Goal: Task Accomplishment & Management: Complete application form

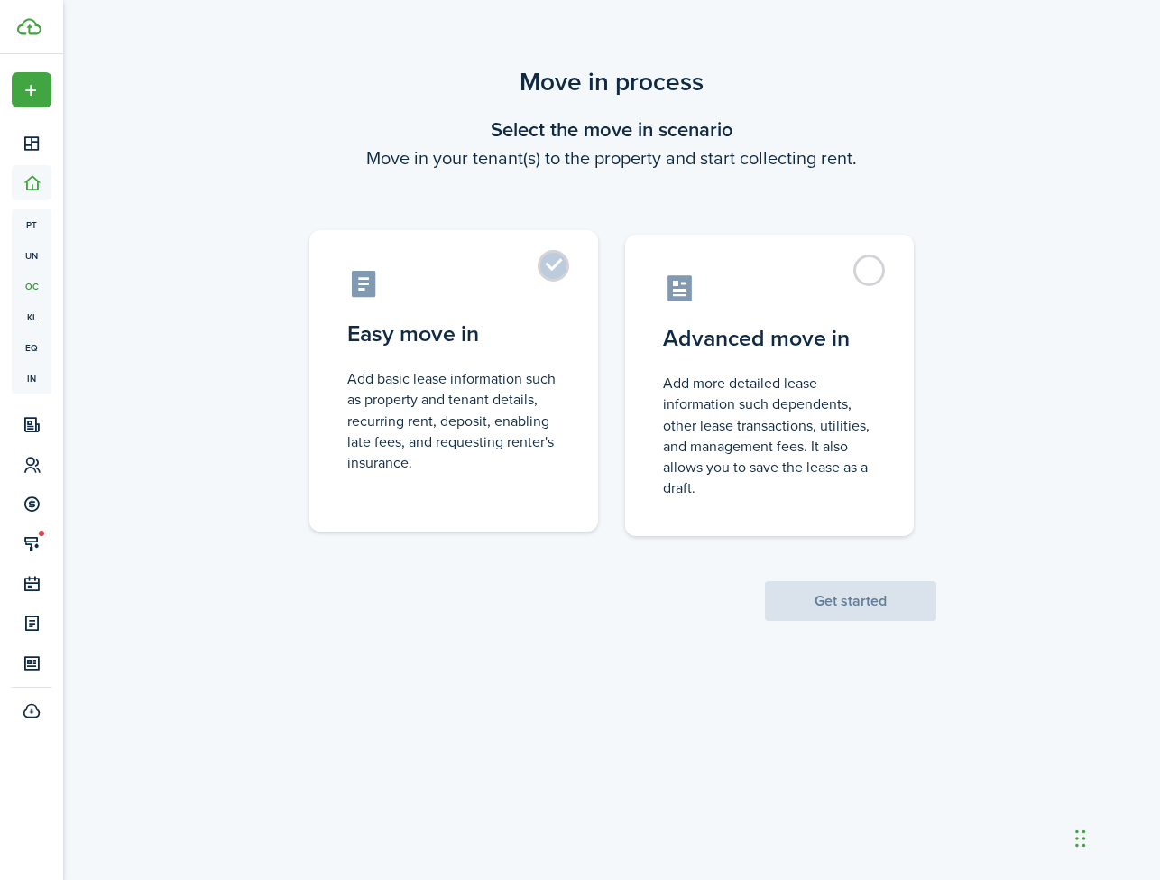
click at [554, 264] on label "Easy move in Add basic lease information such as property and tenant details, r…" at bounding box center [453, 380] width 289 height 301
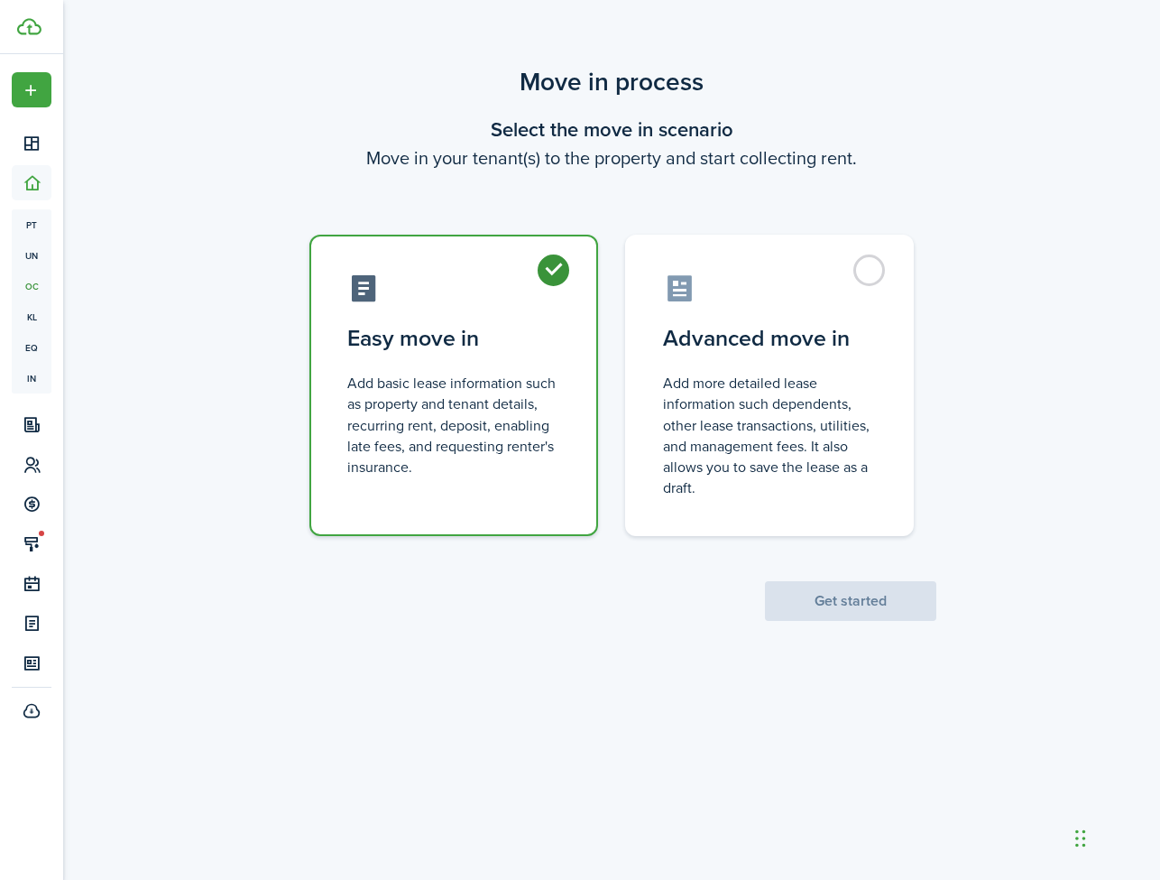
radio input "true"
click at [794, 590] on button "Get started" at bounding box center [850, 601] width 171 height 40
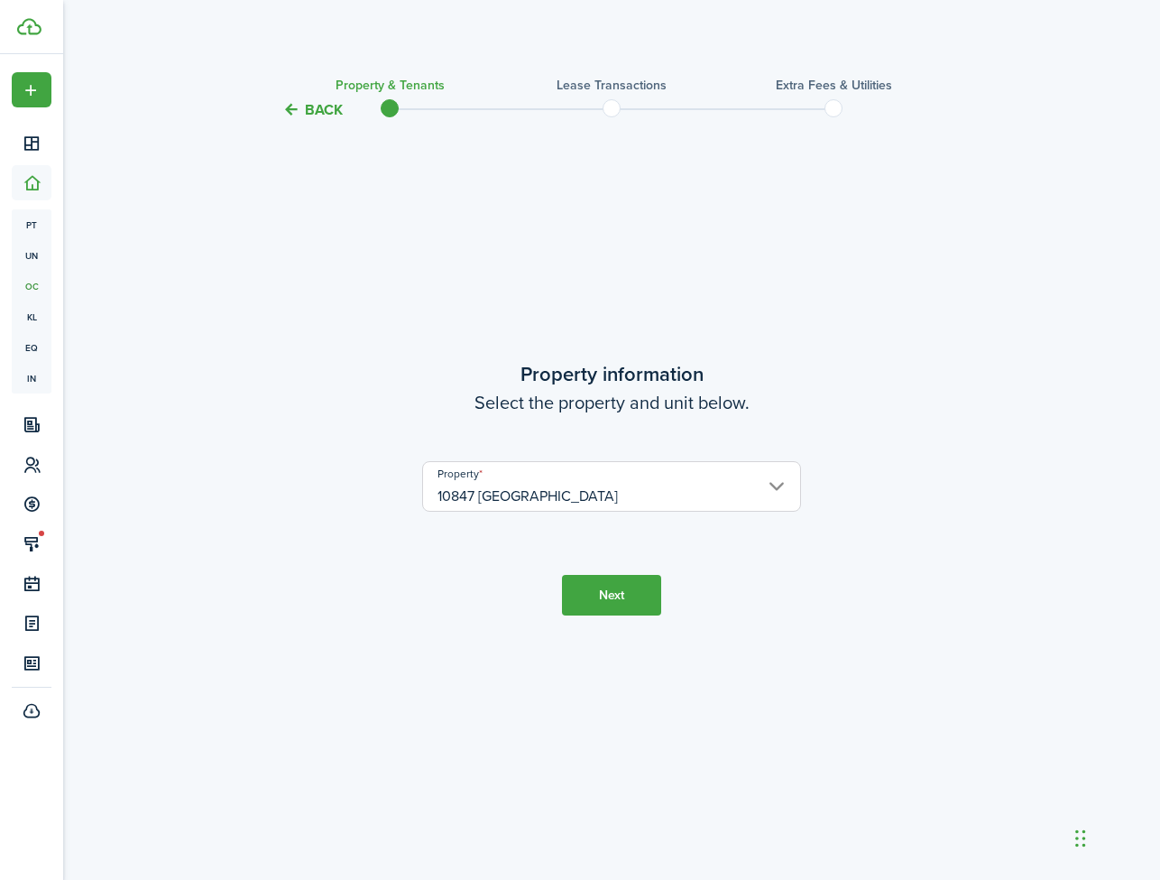
click at [599, 596] on button "Next" at bounding box center [611, 595] width 99 height 41
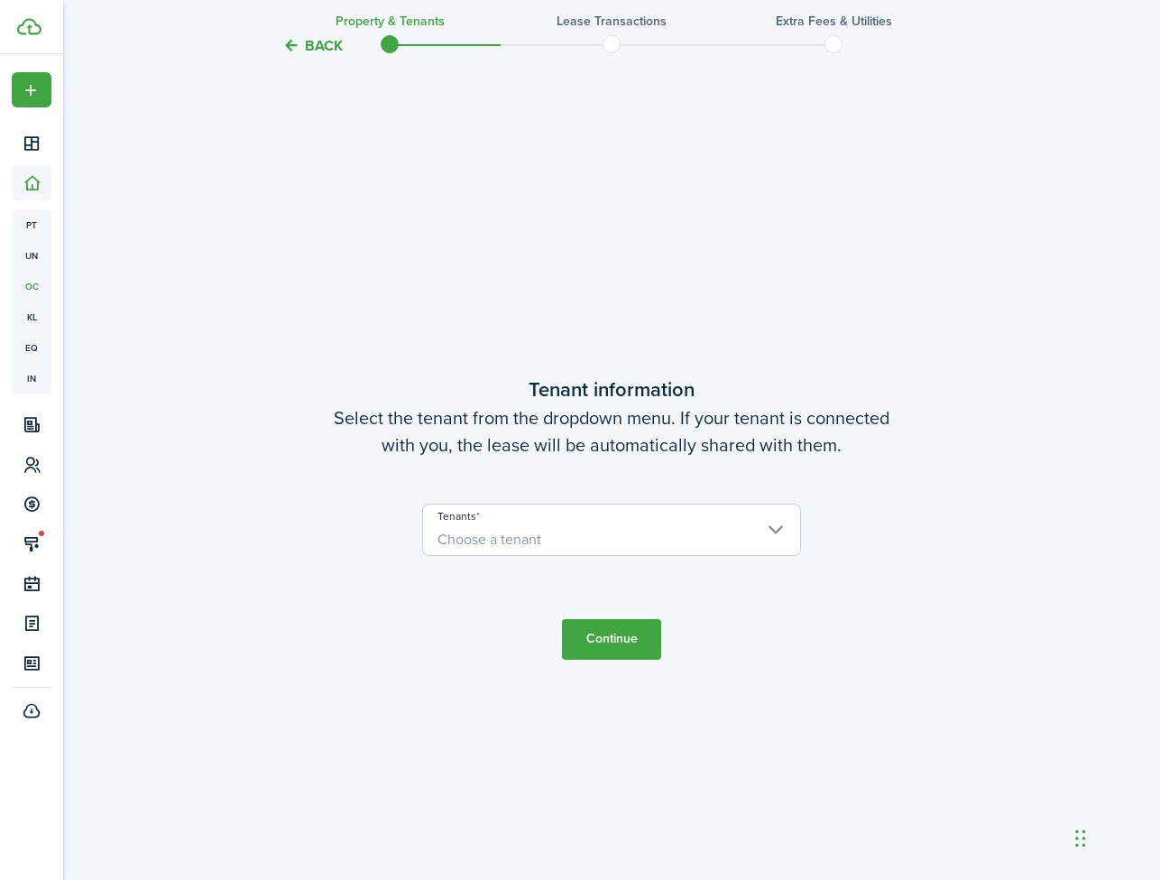
scroll to position [759, 0]
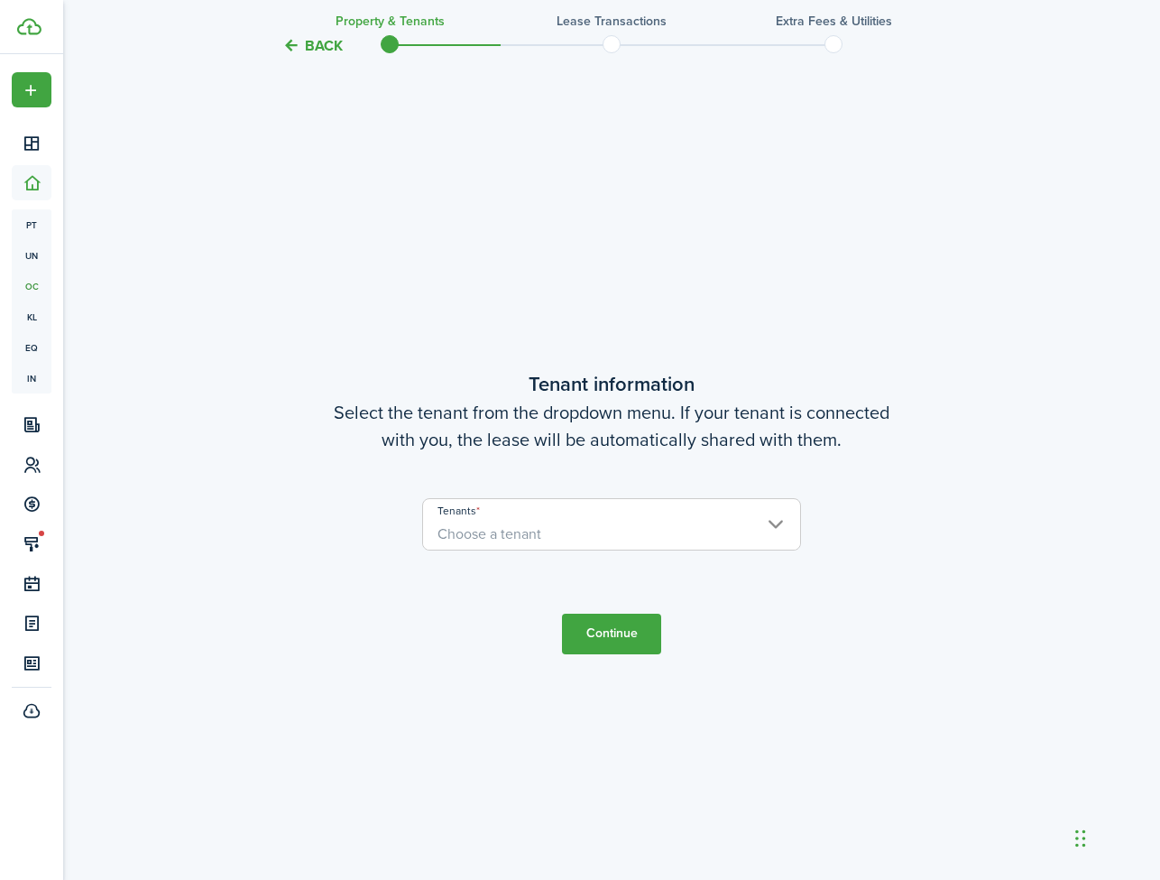
click at [594, 548] on span "Choose a tenant" at bounding box center [611, 534] width 377 height 31
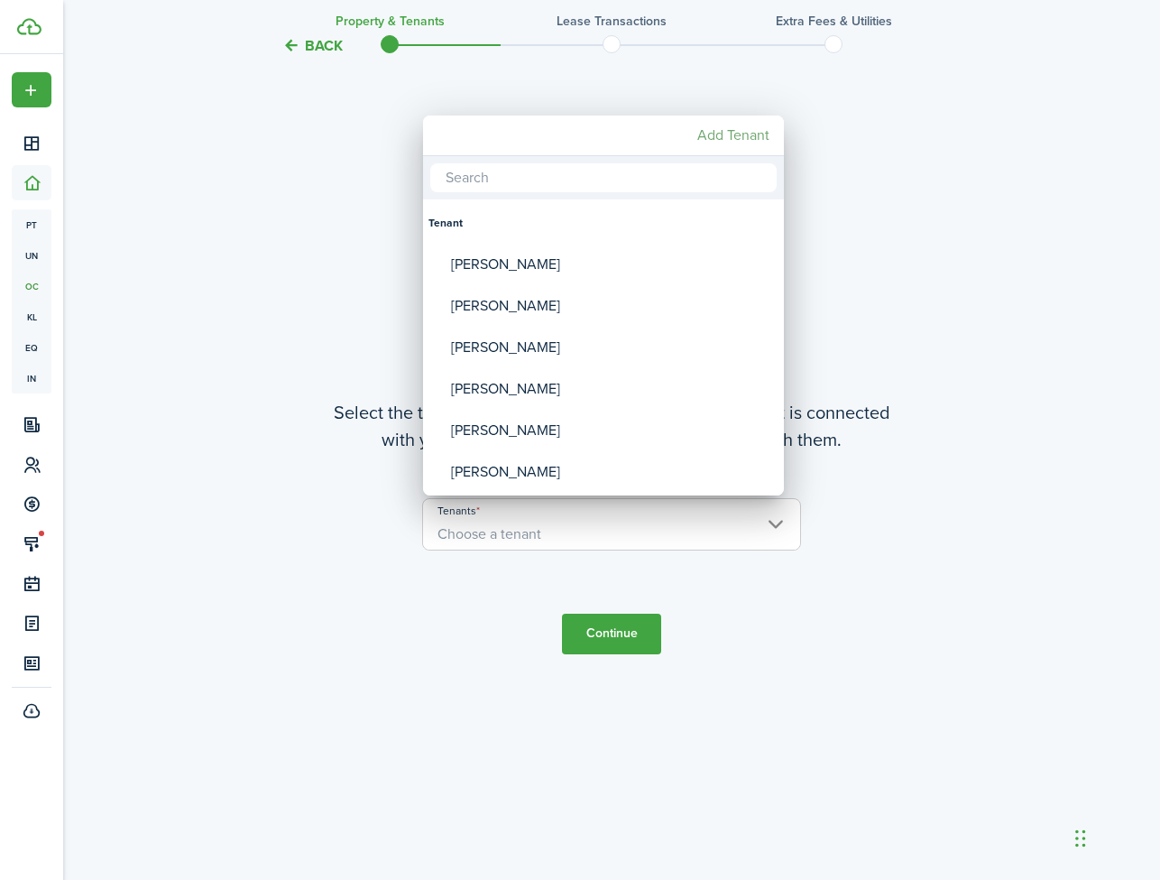
click at [723, 133] on mbsc-button "Add Tenant" at bounding box center [733, 135] width 87 height 32
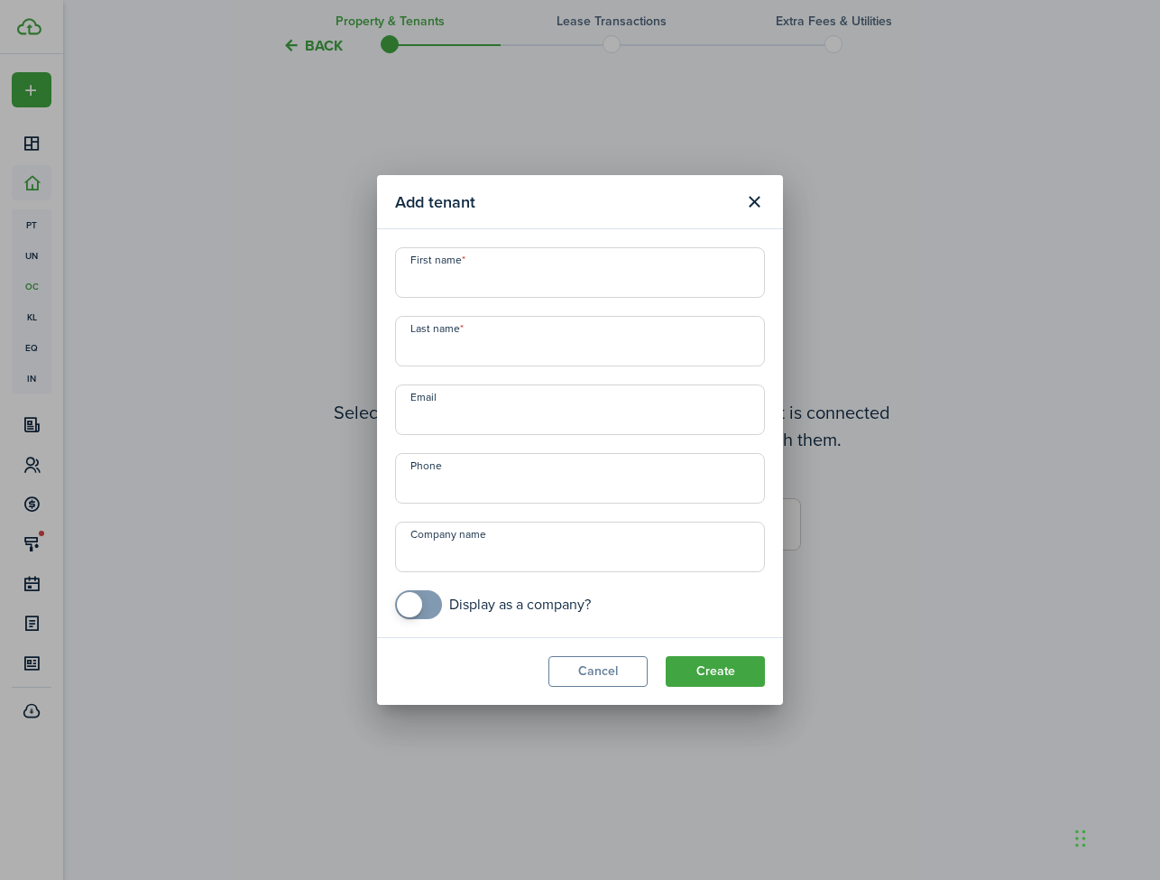
click at [478, 272] on input "First name" at bounding box center [580, 272] width 370 height 51
type input "[PERSON_NAME]"
paste input "[EMAIL_ADDRESS][DOMAIN_NAME]"
type input "[EMAIL_ADDRESS][DOMAIN_NAME]"
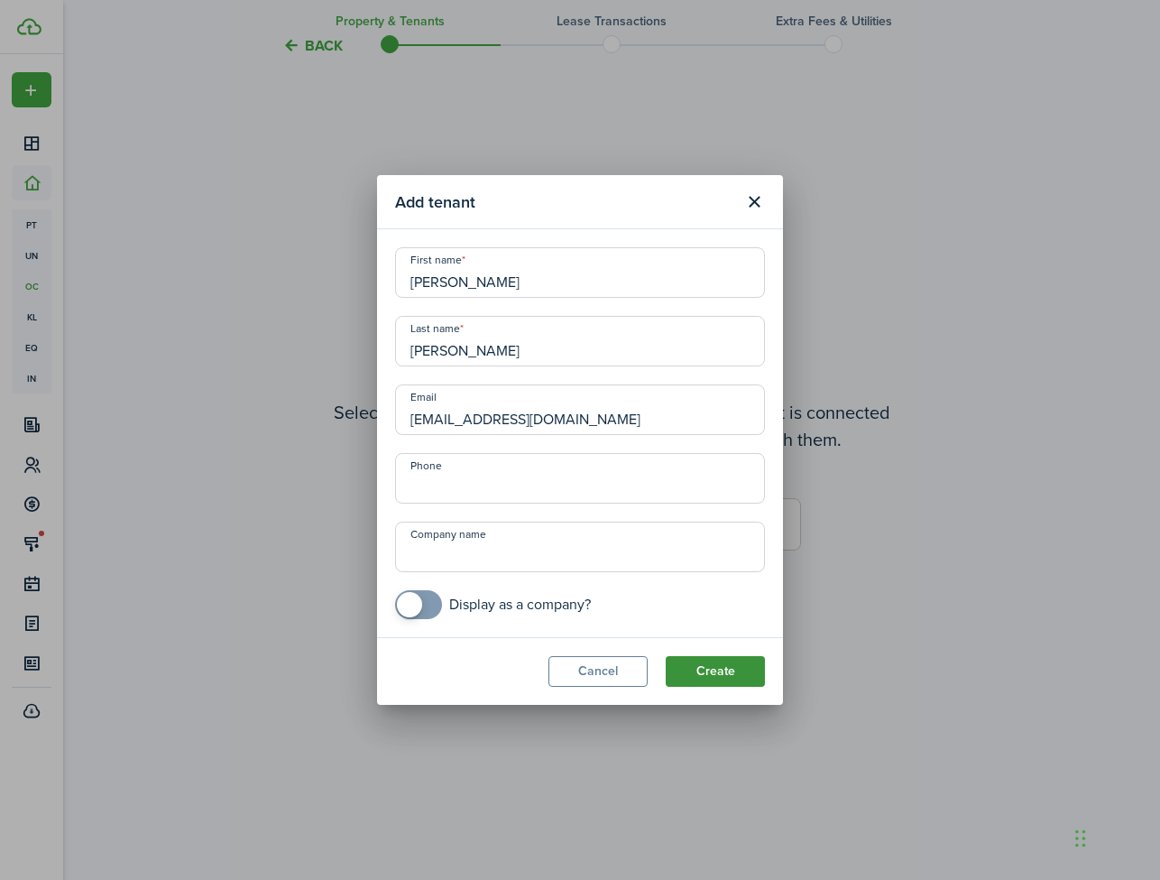
click at [732, 663] on button "Create" at bounding box center [715, 671] width 99 height 31
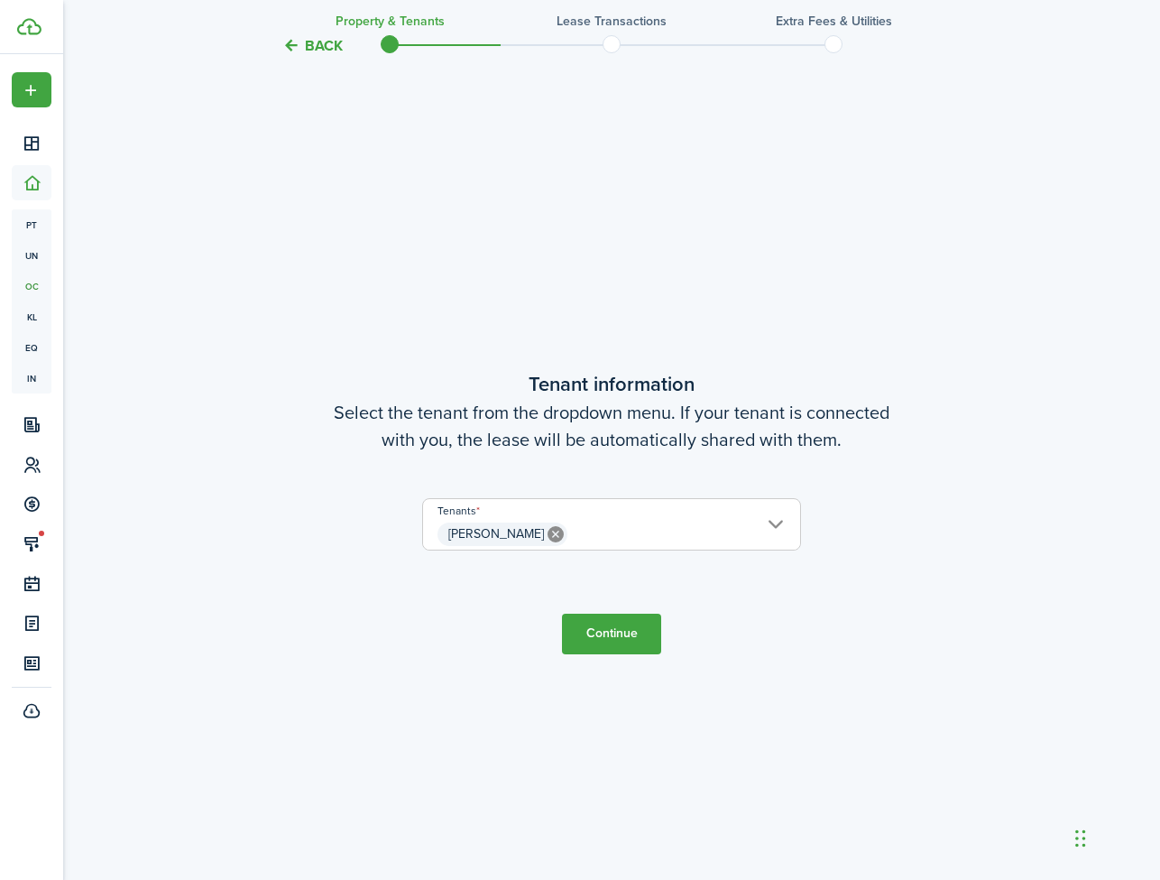
click at [776, 517] on input "[PERSON_NAME]" at bounding box center [611, 510] width 377 height 22
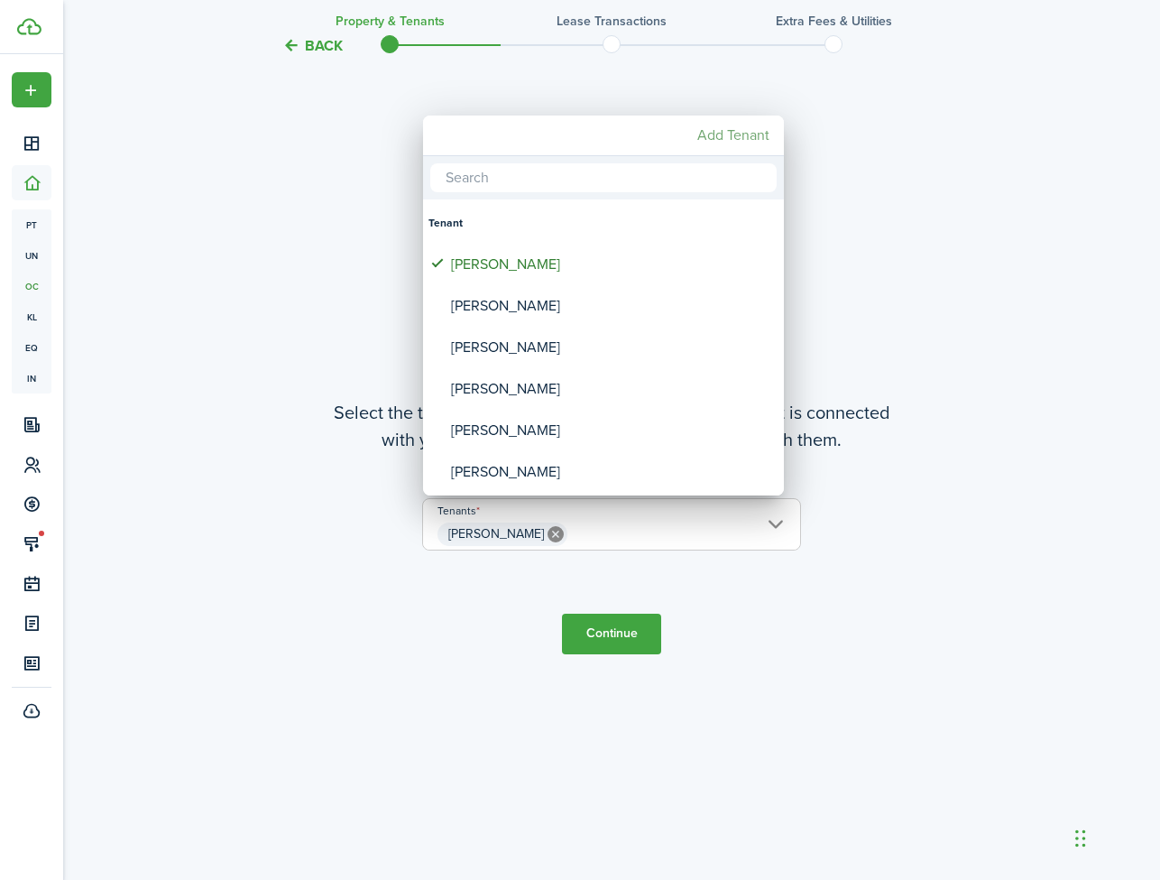
click at [752, 141] on mbsc-button "Add Tenant" at bounding box center [733, 135] width 87 height 32
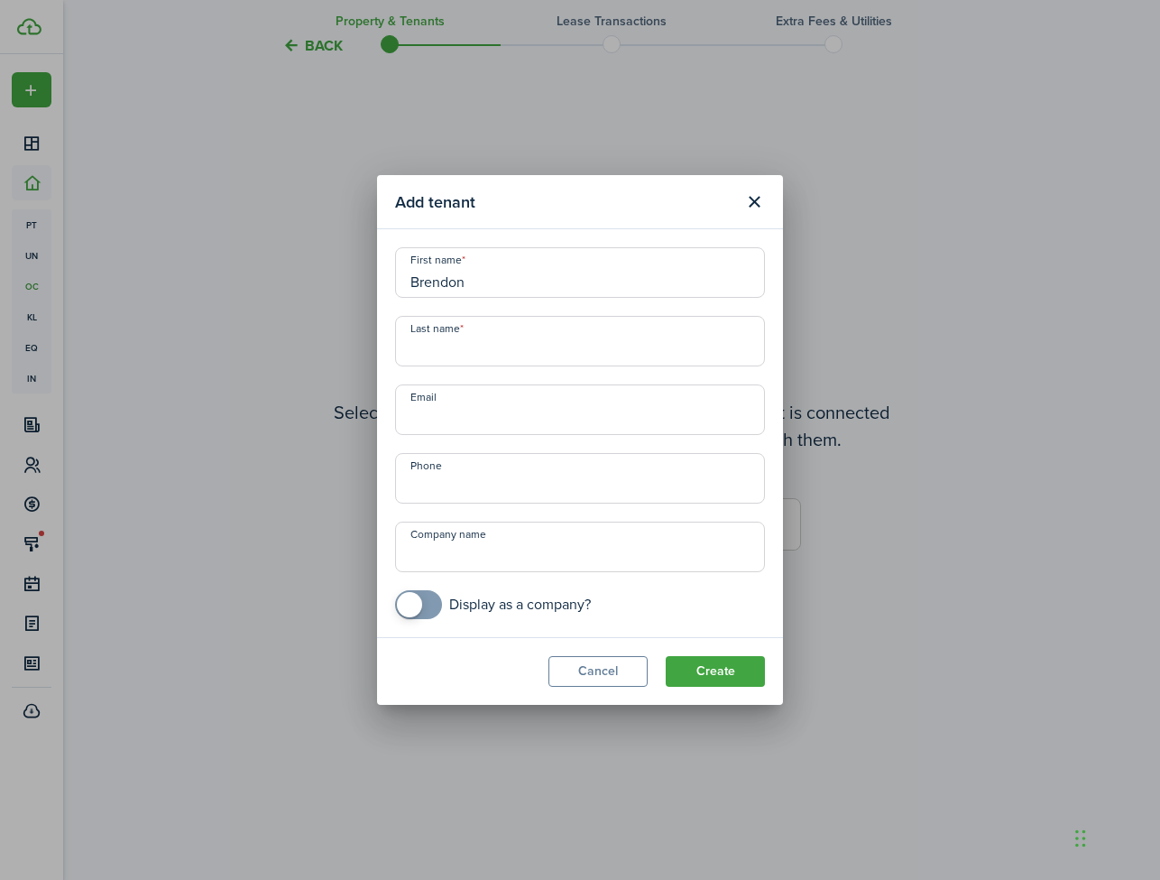
type input "Brendon"
type input "Bird"
click at [492, 423] on input "Email" at bounding box center [580, 409] width 370 height 51
paste input "[EMAIL_ADDRESS][DOMAIN_NAME]"
type input "[EMAIL_ADDRESS][DOMAIN_NAME]"
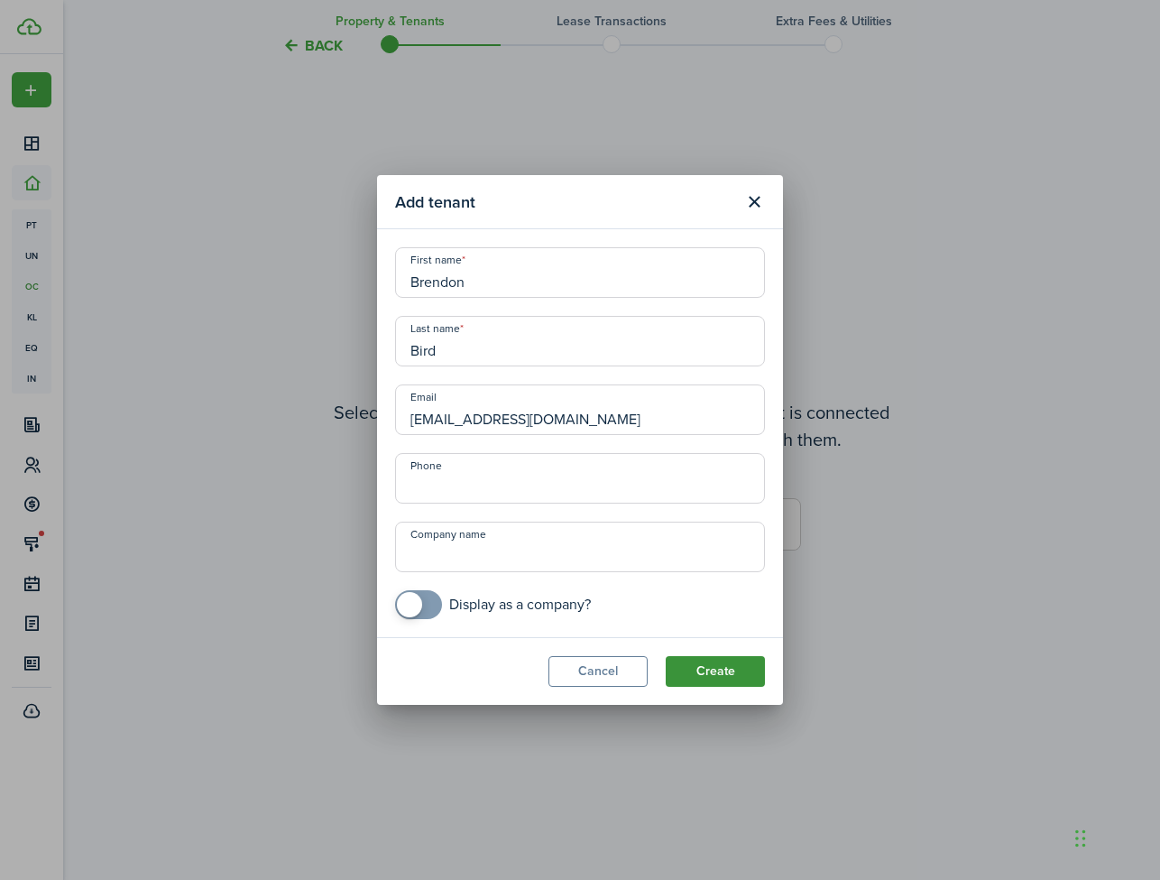
click at [687, 673] on button "Create" at bounding box center [715, 671] width 99 height 31
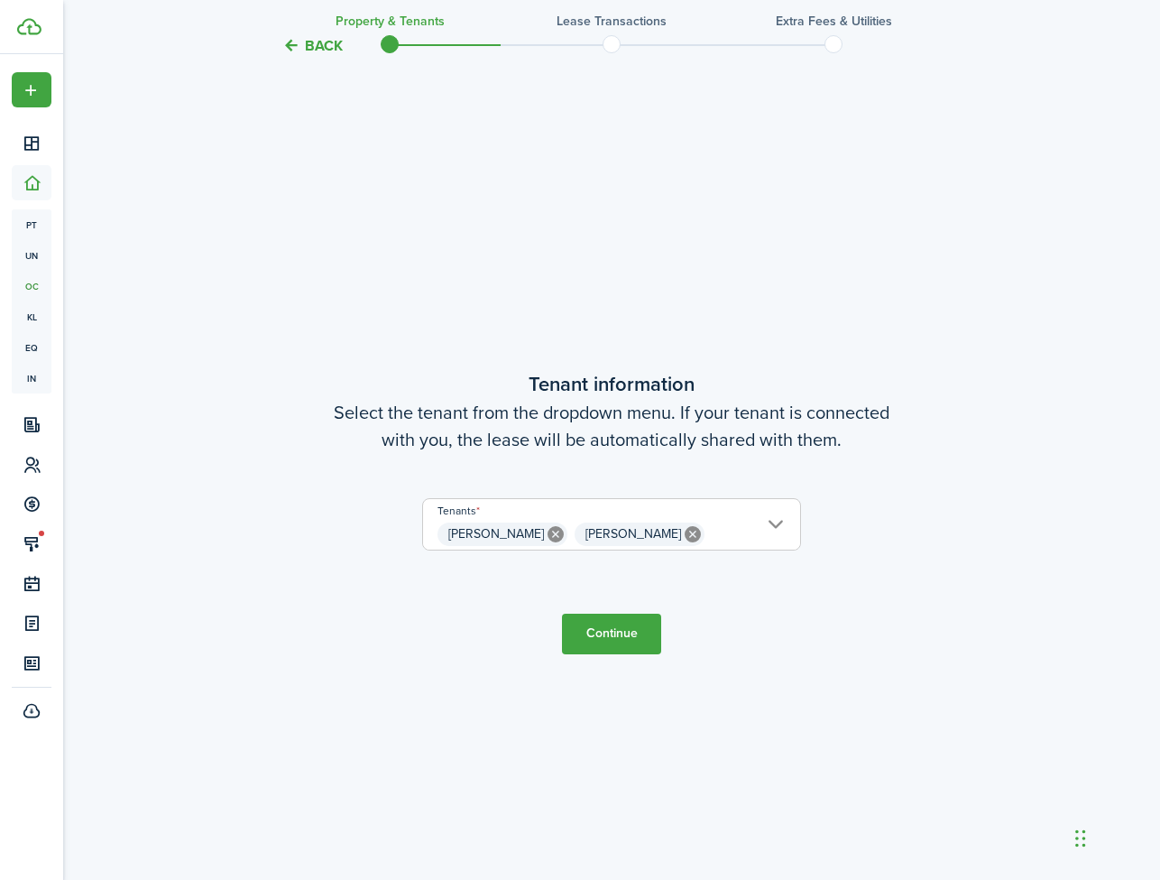
click at [624, 631] on button "Continue" at bounding box center [611, 633] width 99 height 41
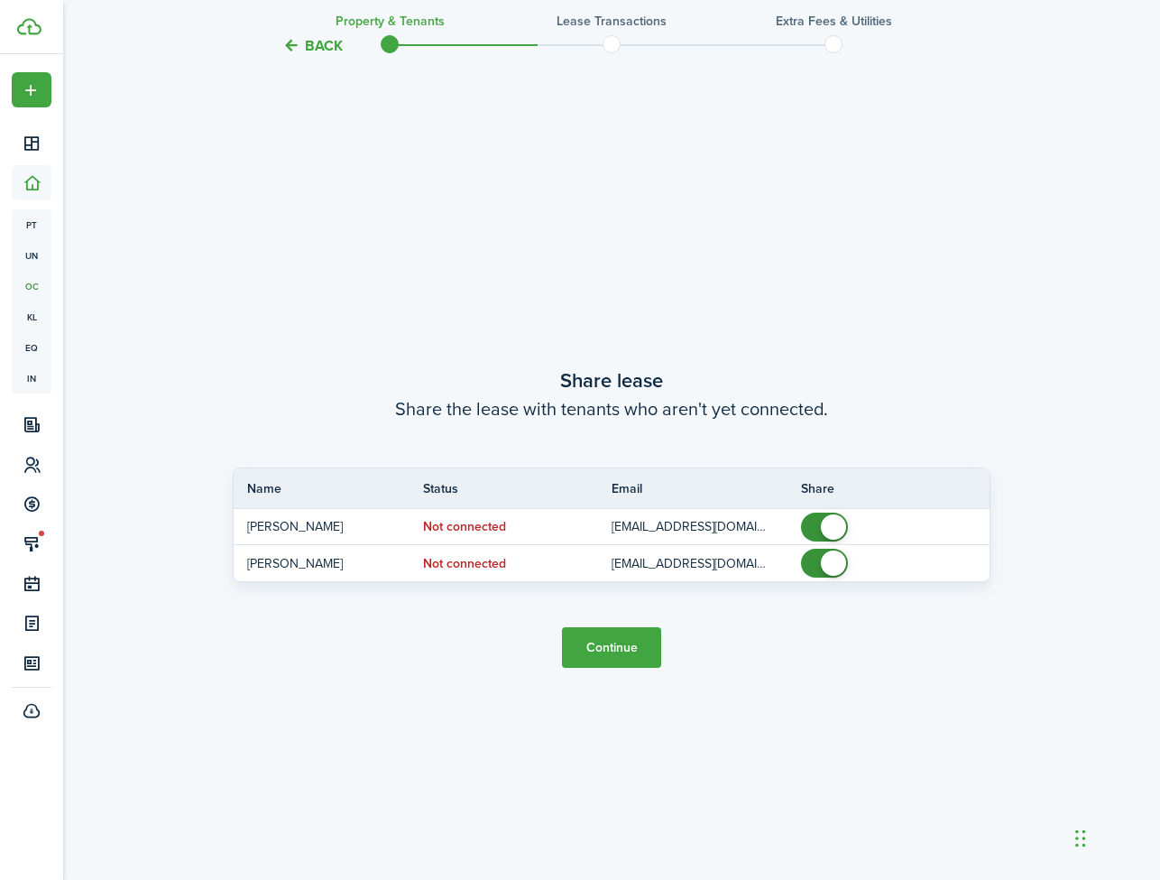
scroll to position [1638, 0]
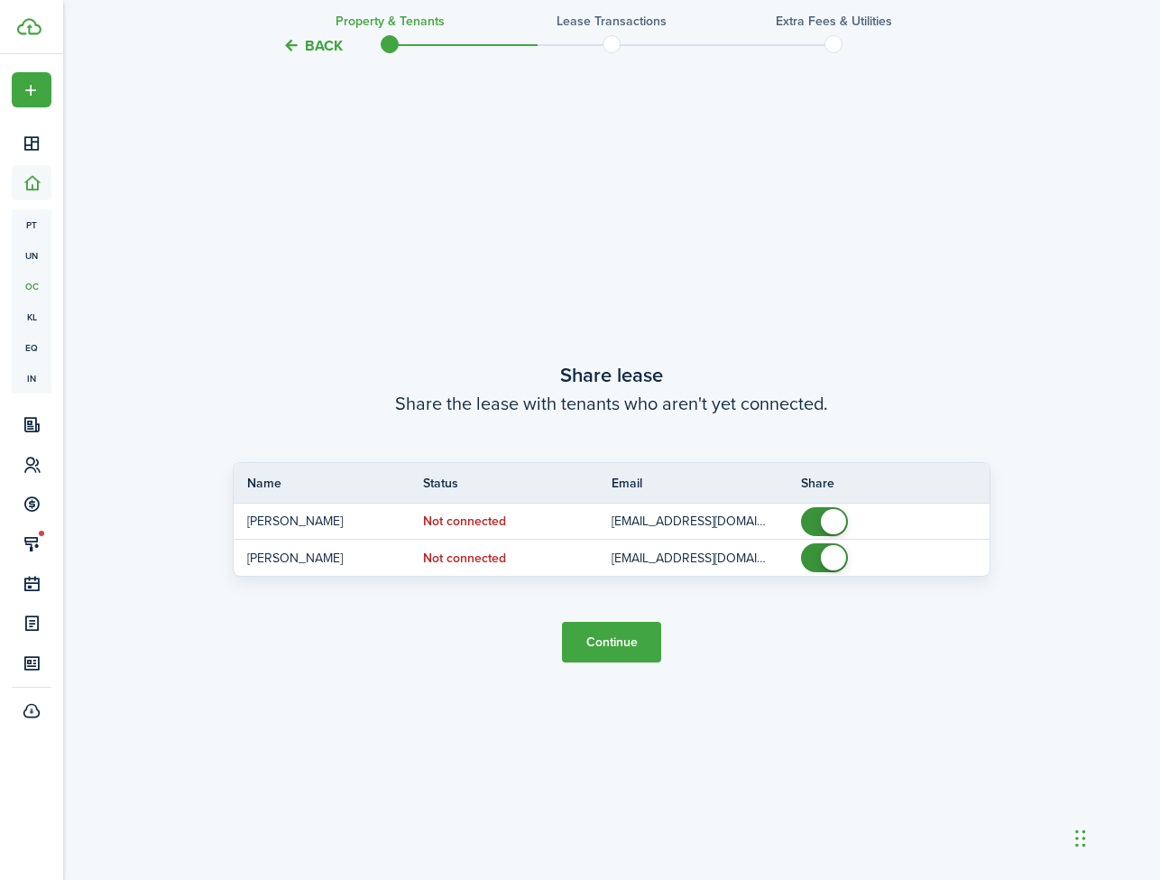
click at [618, 649] on button "Continue" at bounding box center [611, 642] width 99 height 41
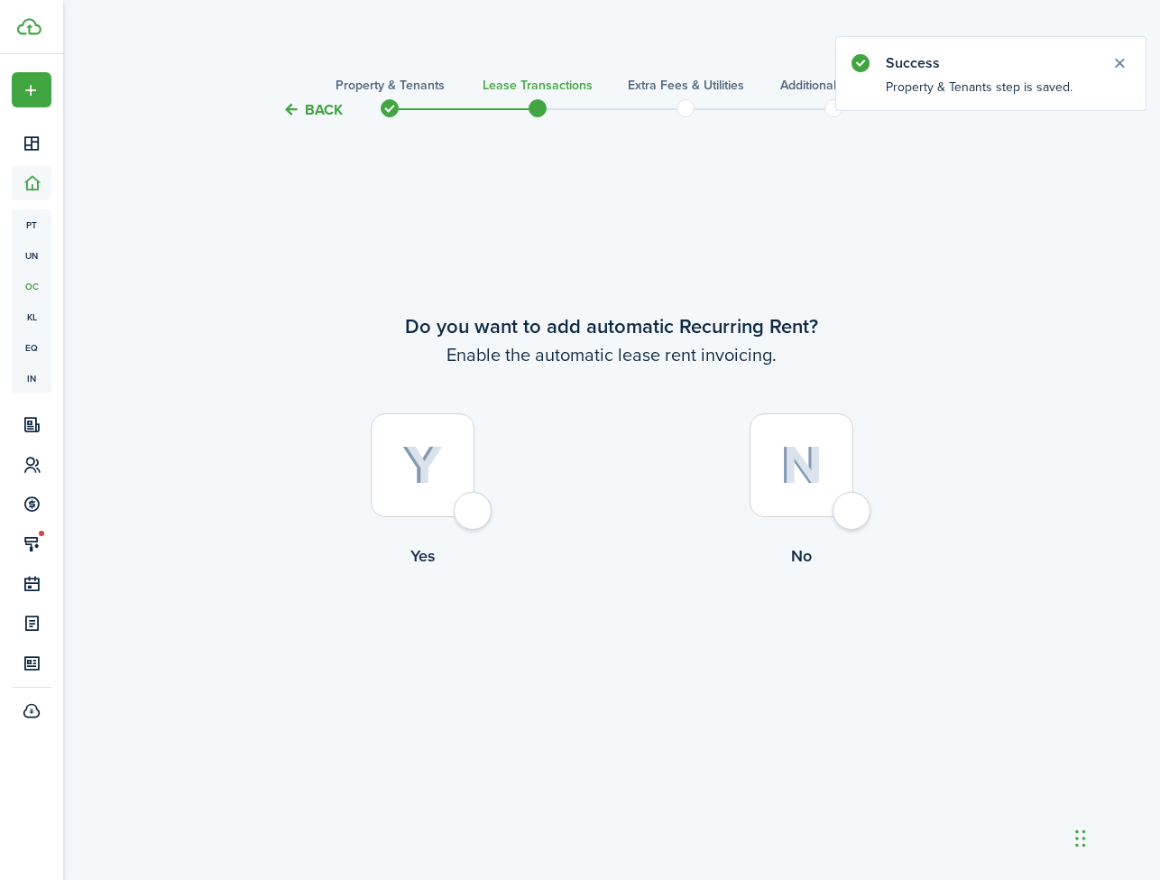
click at [474, 507] on div at bounding box center [423, 465] width 104 height 104
radio input "true"
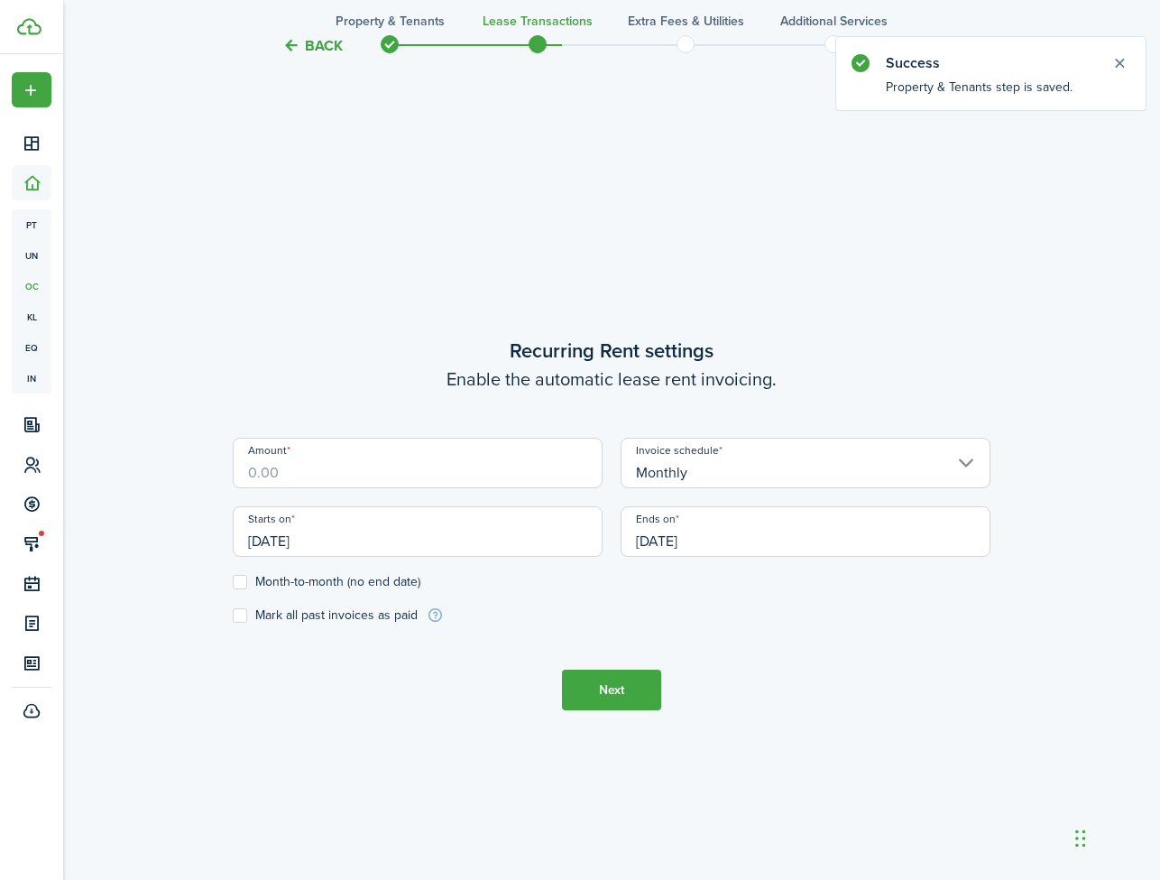
scroll to position [759, 0]
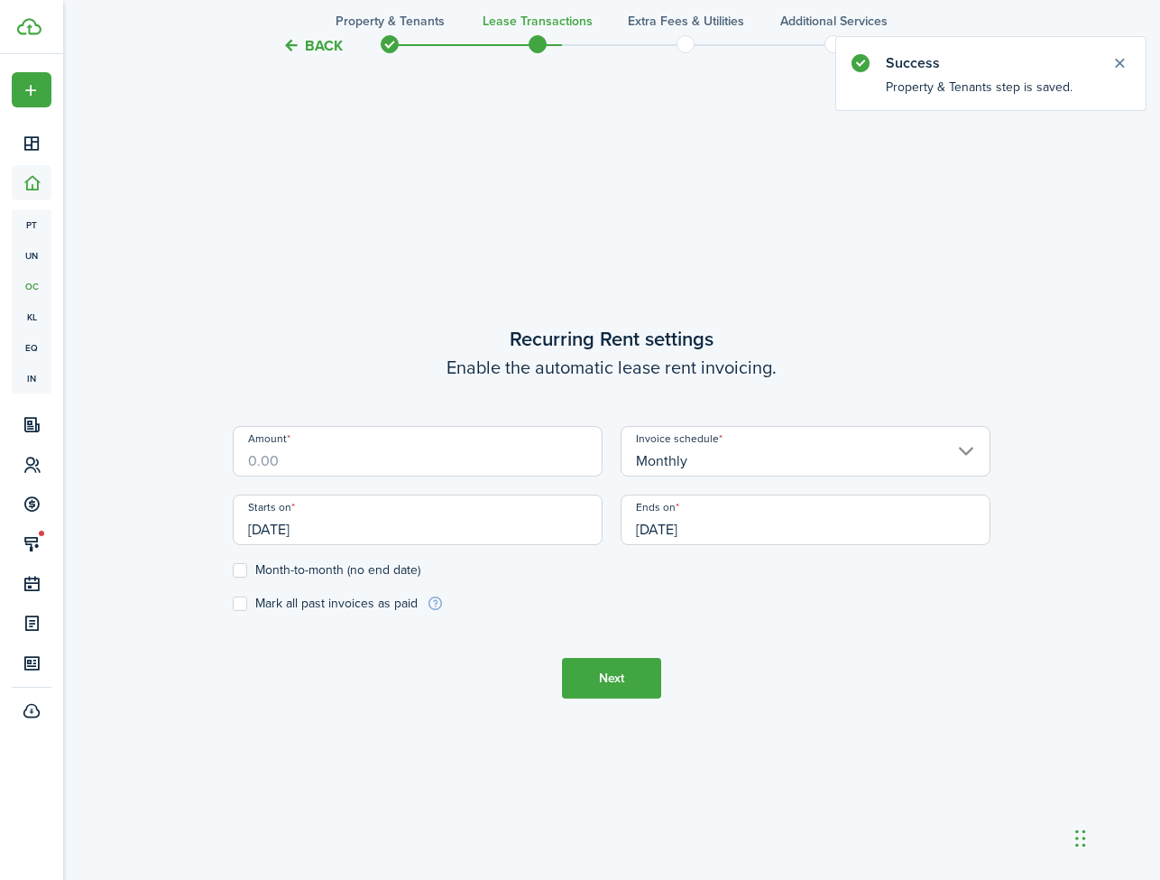
click at [453, 466] on input "Amount" at bounding box center [418, 451] width 370 height 51
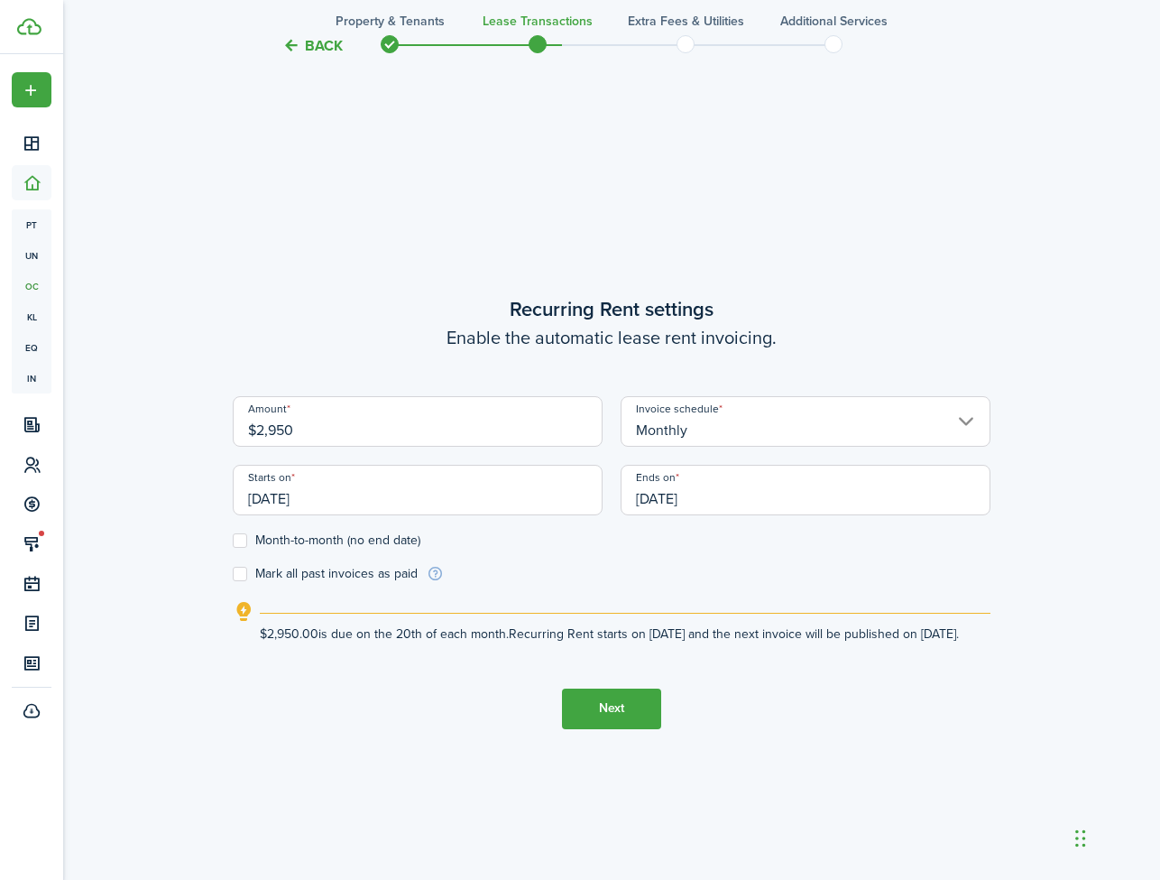
type input "$2,950.00"
click at [242, 533] on label "Month-to-month (no end date)" at bounding box center [327, 540] width 188 height 14
click at [233, 539] on input "Month-to-month (no end date)" at bounding box center [232, 539] width 1 height 1
checkbox input "true"
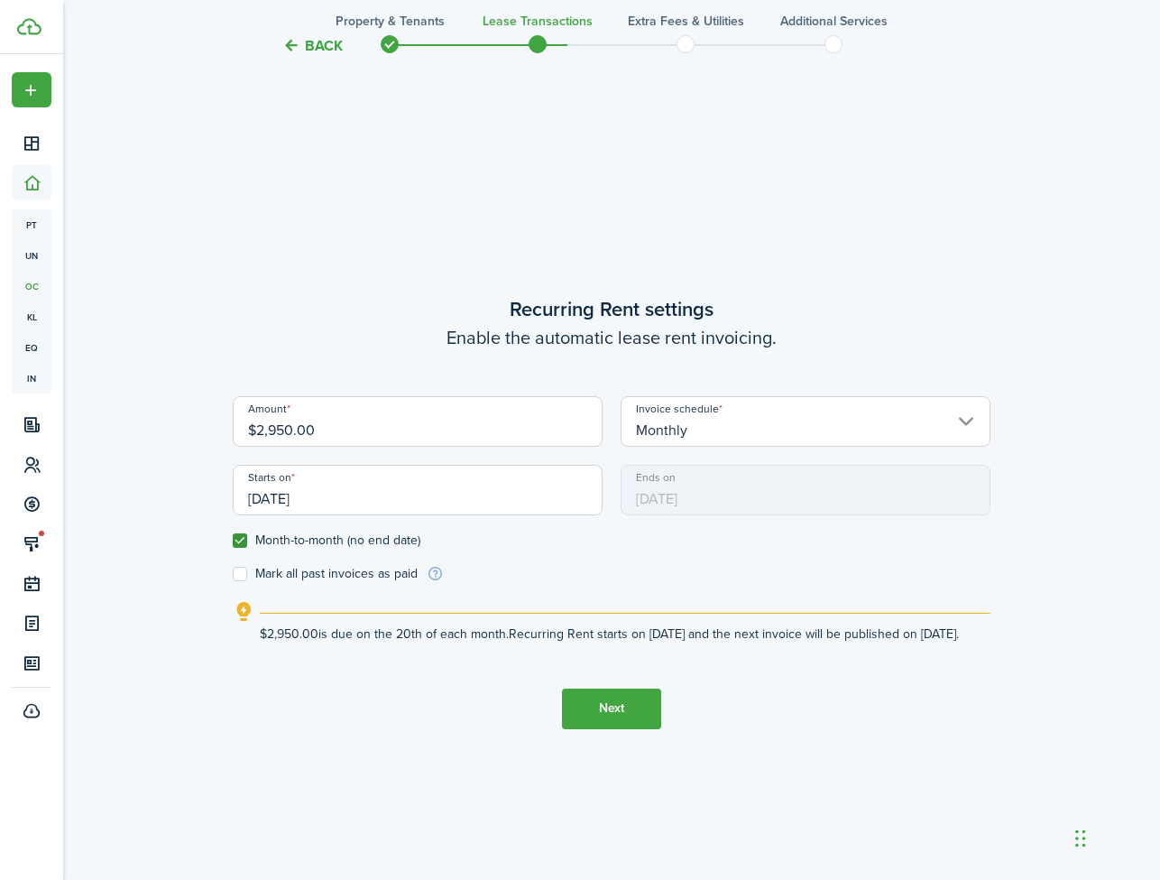
click at [601, 720] on button "Next" at bounding box center [611, 708] width 99 height 41
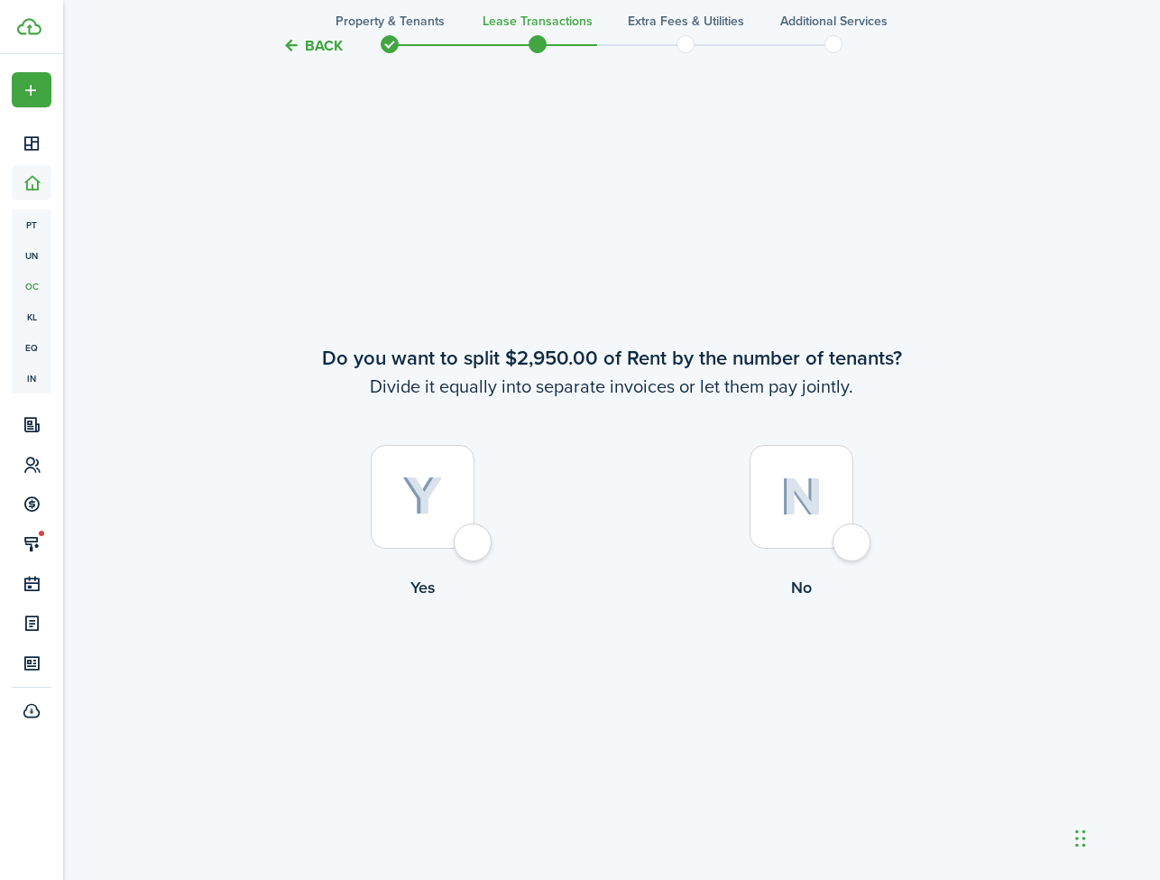
scroll to position [1638, 0]
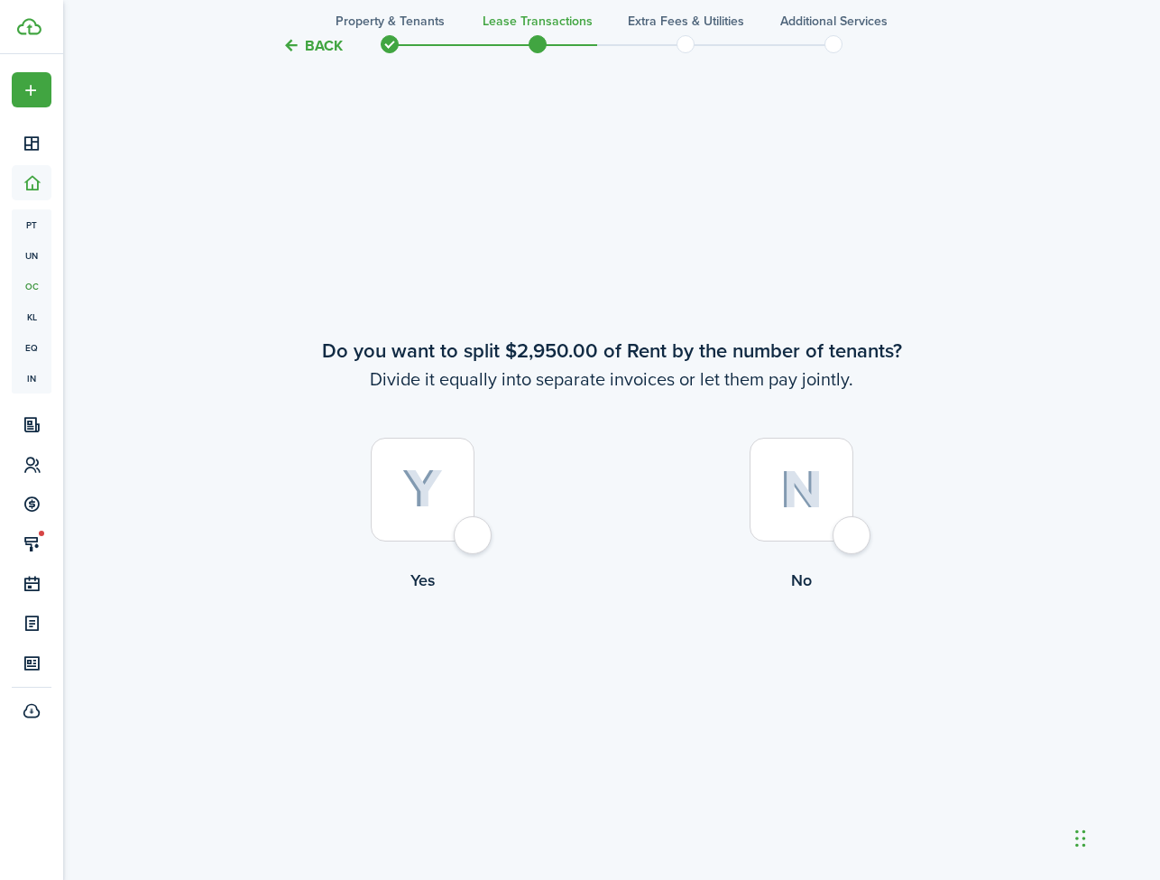
click at [853, 534] on div at bounding box center [802, 489] width 104 height 104
radio input "true"
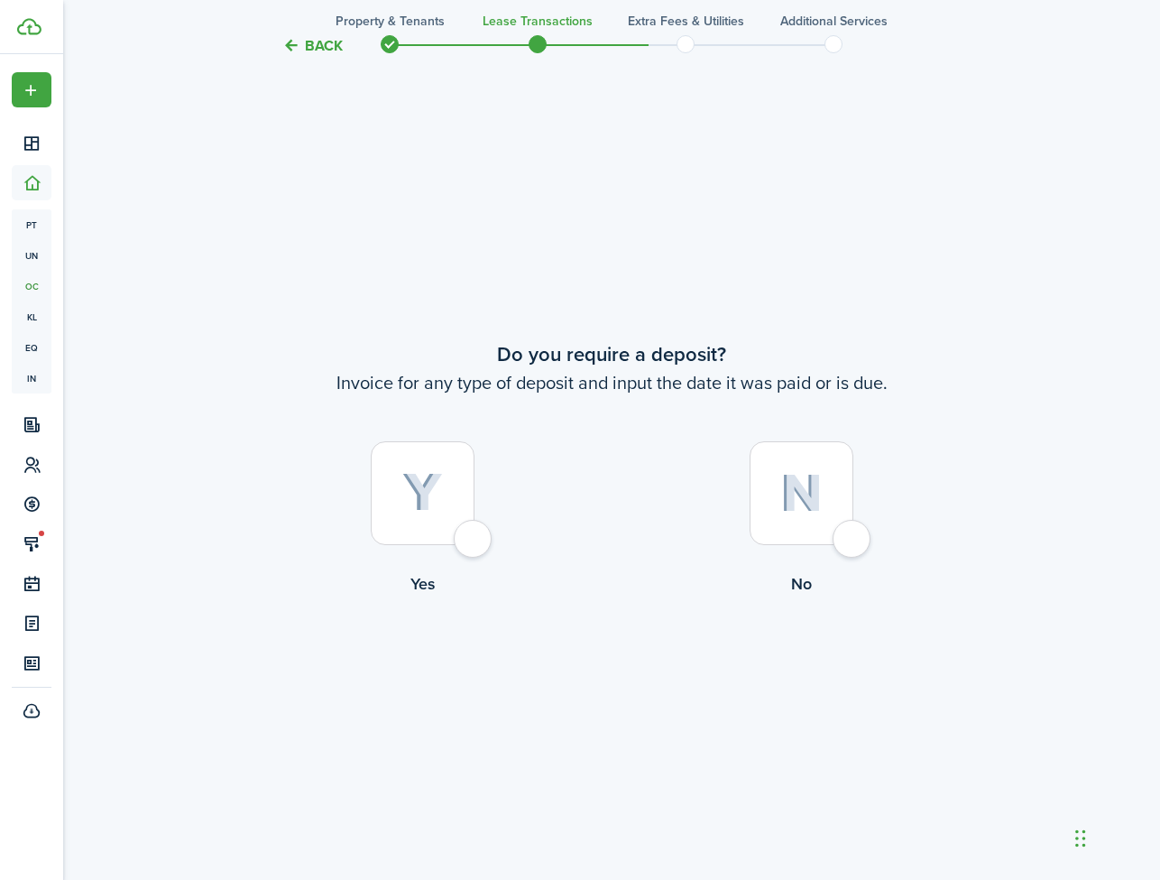
scroll to position [2518, 0]
click at [467, 530] on div at bounding box center [423, 489] width 104 height 104
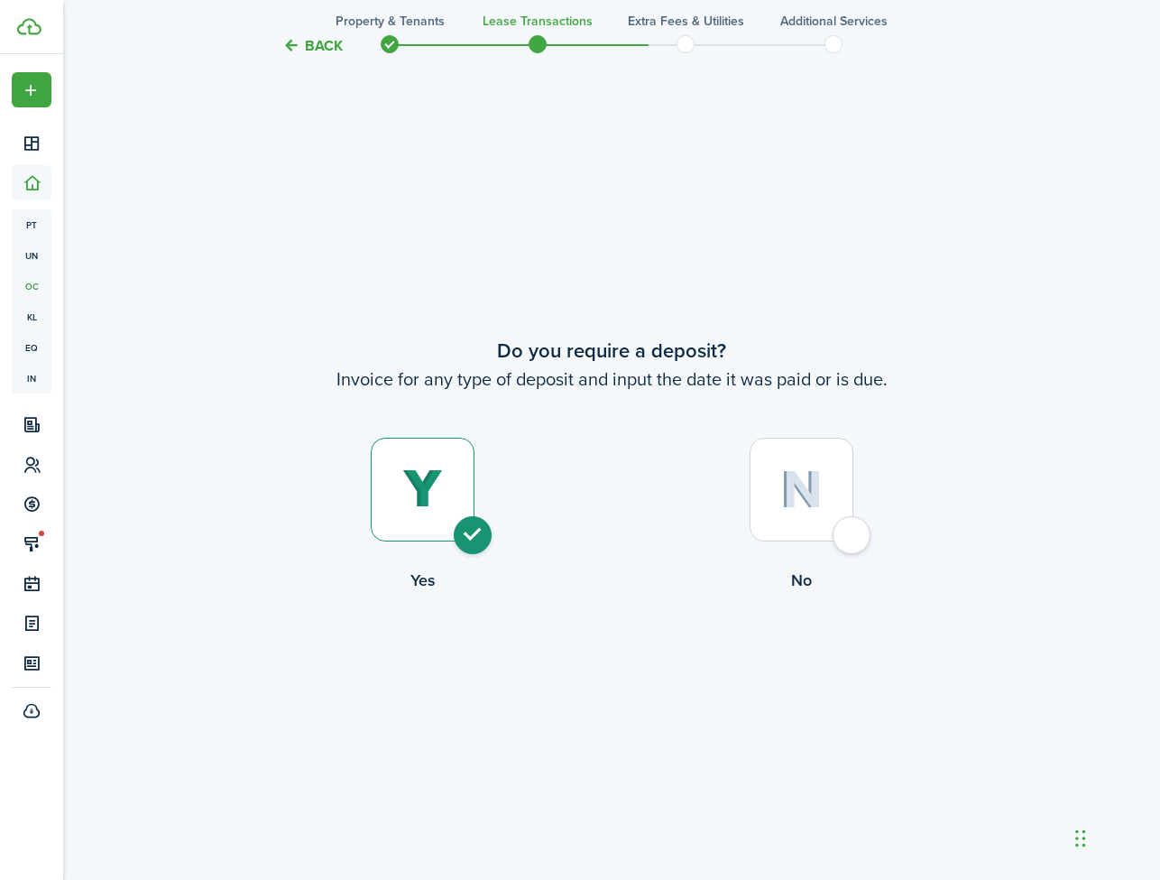
radio input "true"
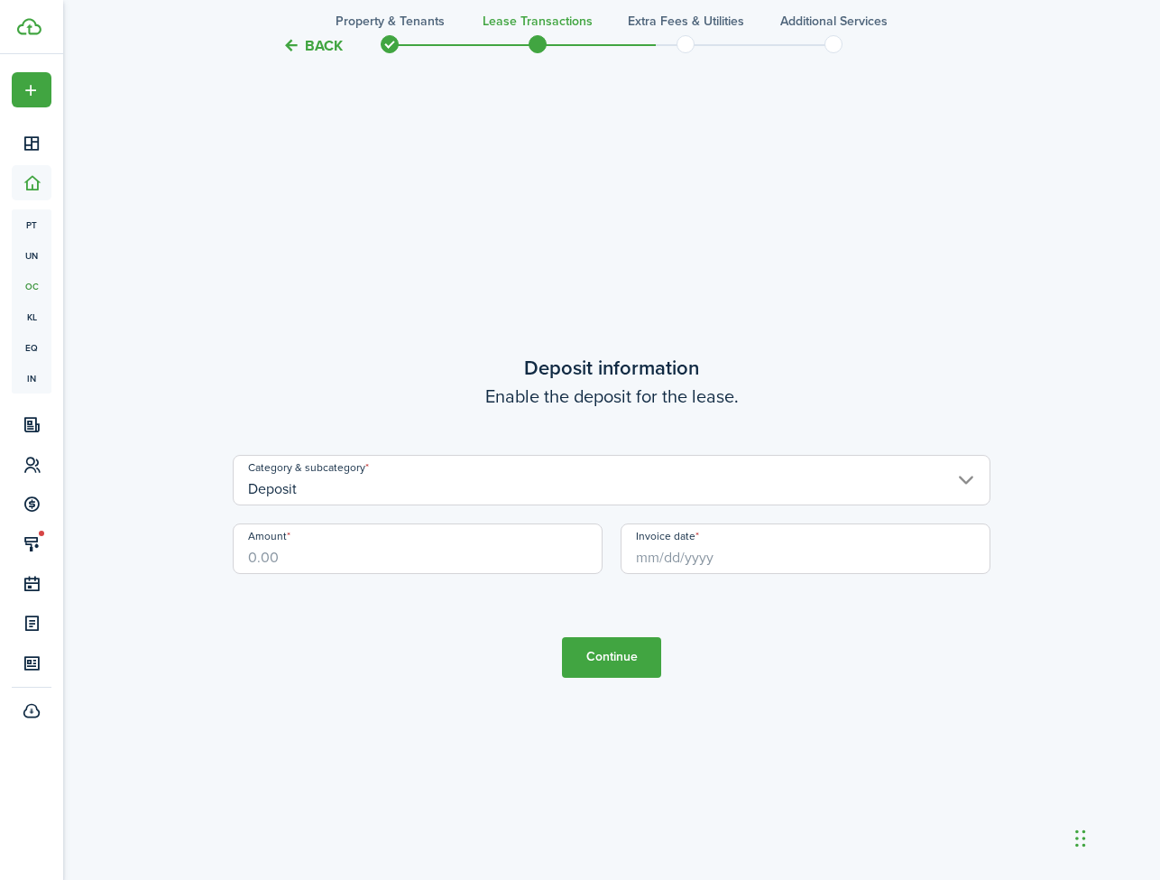
scroll to position [3397, 0]
click at [450, 552] on input "Amount" at bounding box center [418, 545] width 370 height 51
click at [496, 491] on input "Deposit" at bounding box center [612, 476] width 758 height 51
type input "$2,950.00"
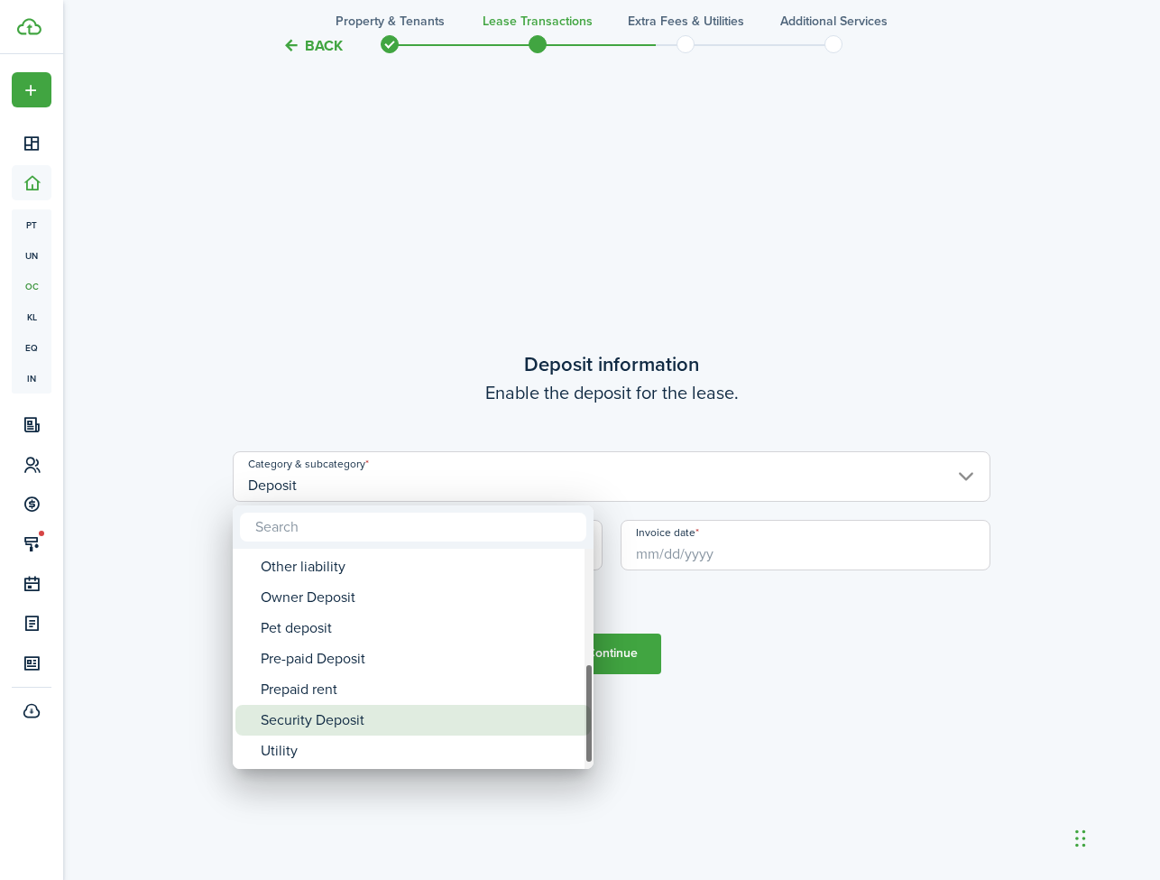
click at [387, 720] on div "Security Deposit" at bounding box center [420, 720] width 319 height 31
type input "Deposit / Security Deposit"
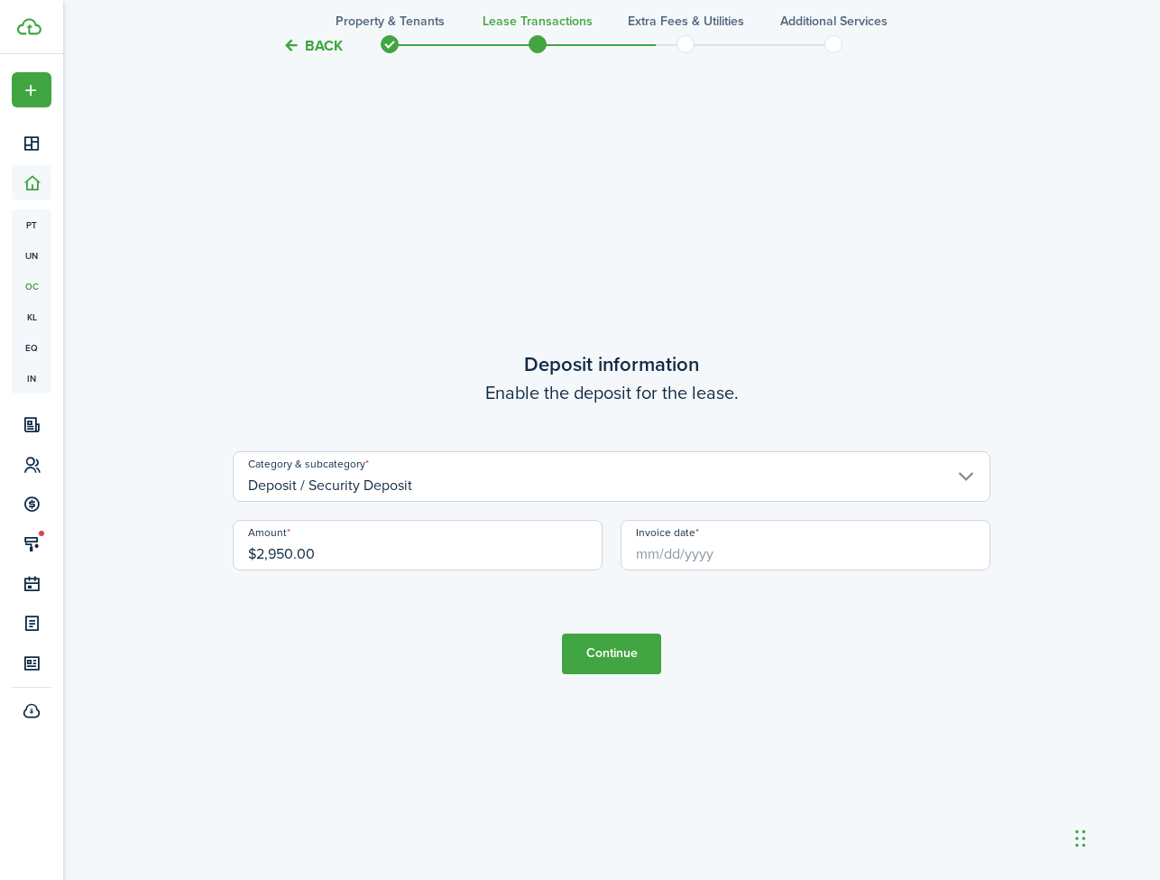
click at [649, 553] on input "Invoice date" at bounding box center [806, 545] width 370 height 51
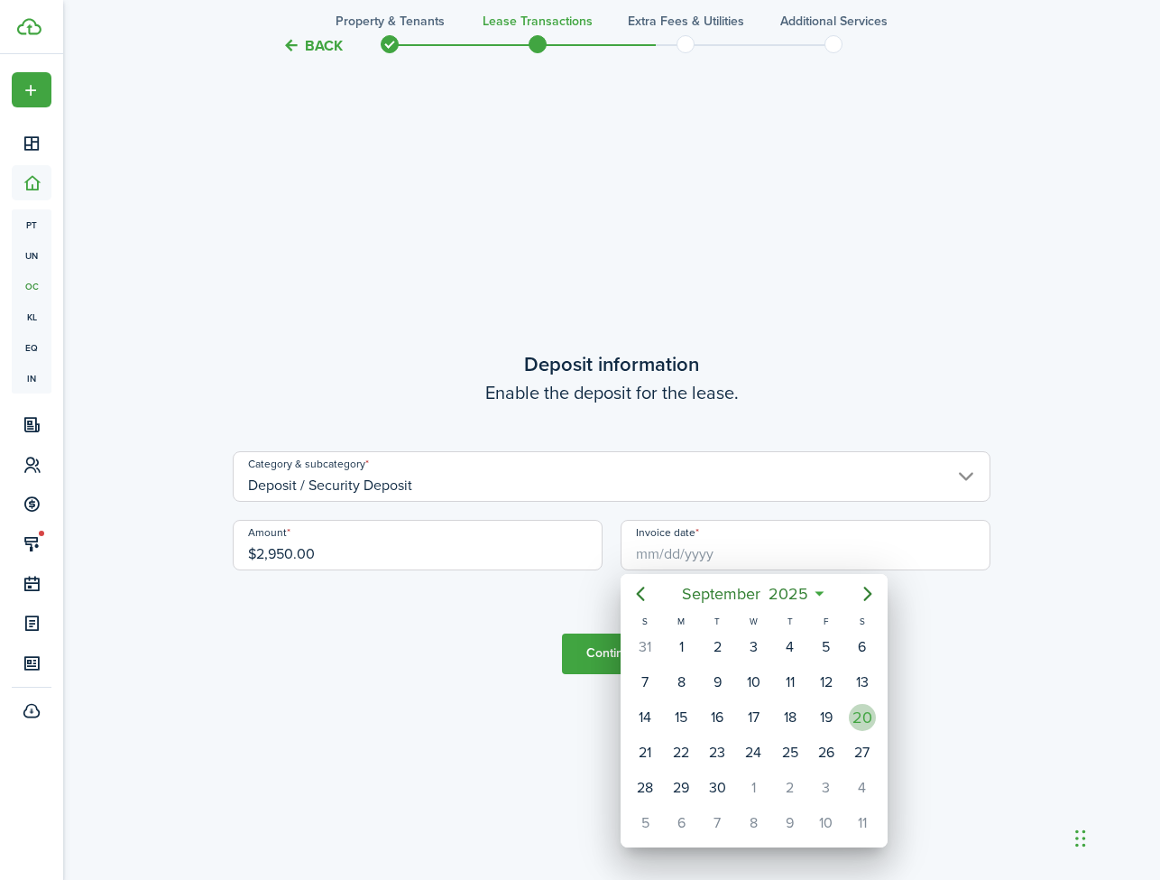
click at [869, 719] on div "20" at bounding box center [862, 717] width 27 height 27
type input "[DATE]"
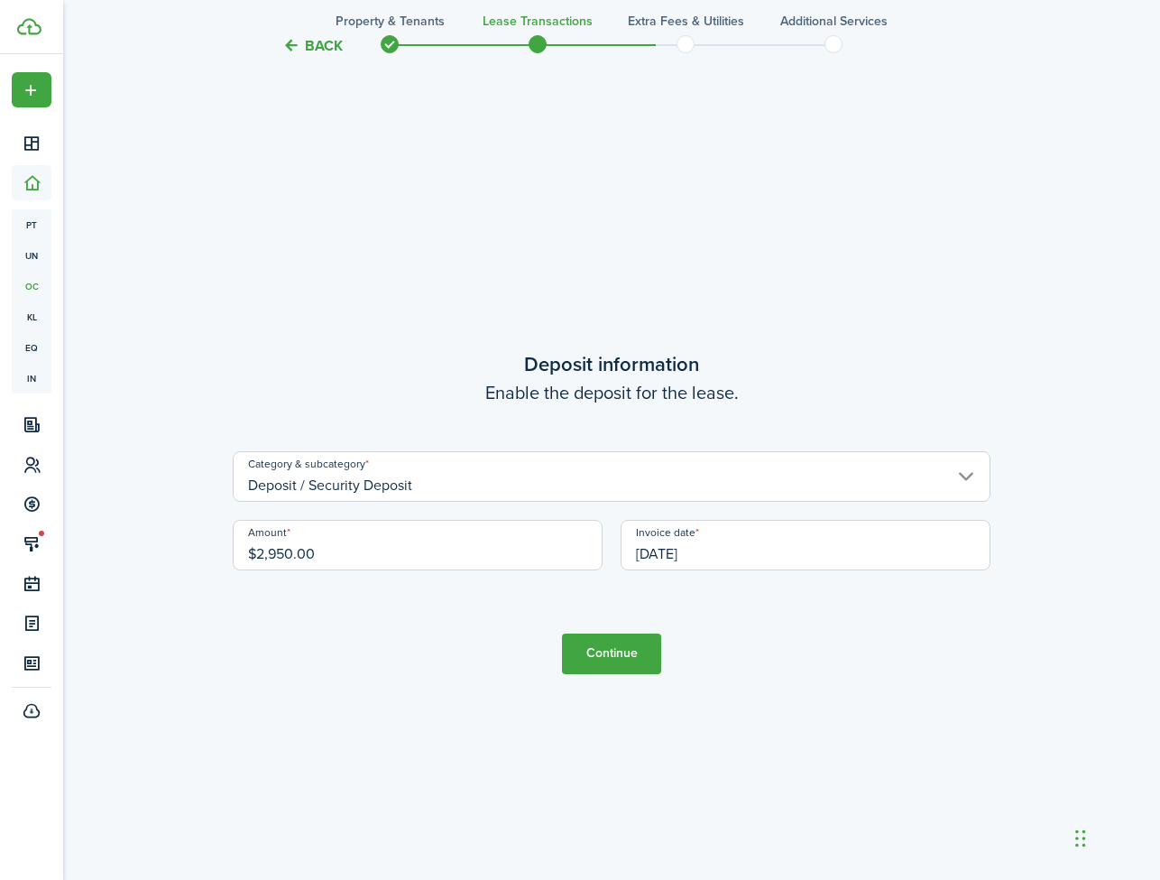
click at [640, 663] on button "Continue" at bounding box center [611, 653] width 99 height 41
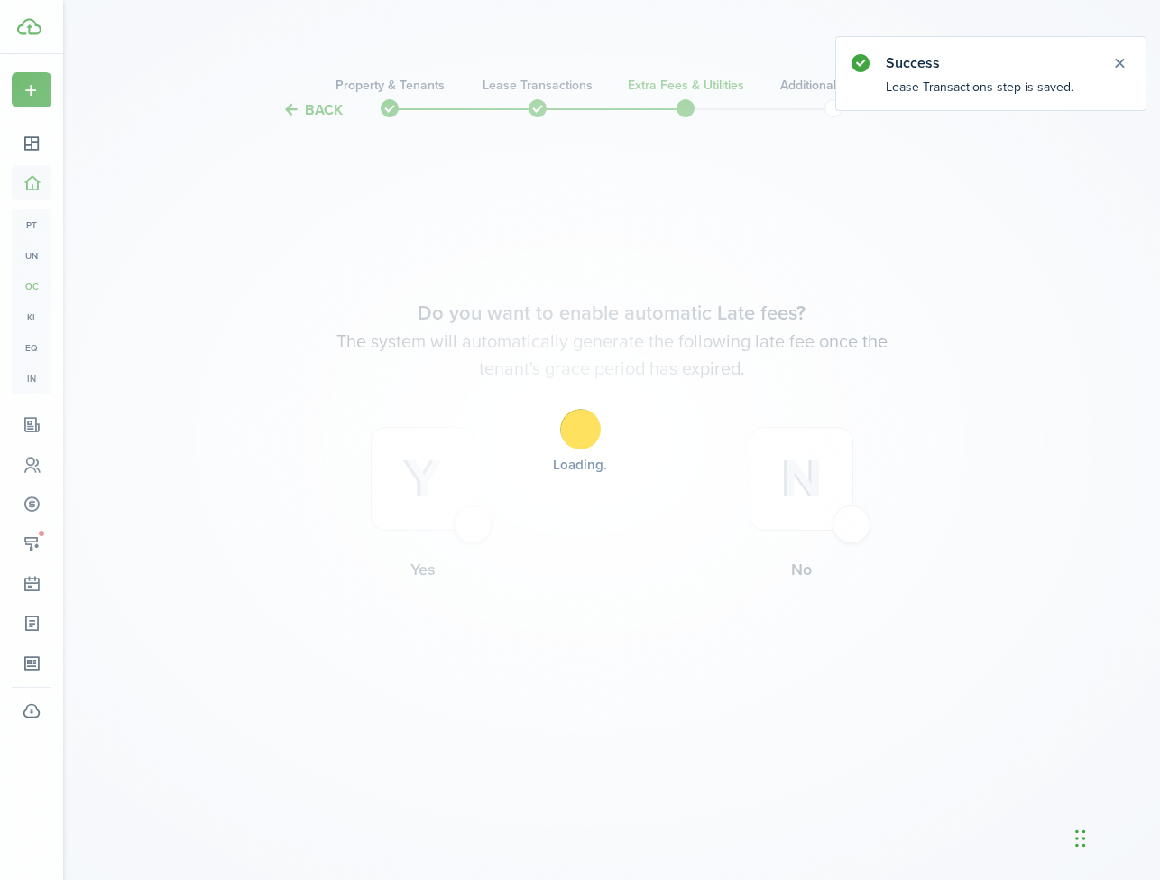
scroll to position [0, 0]
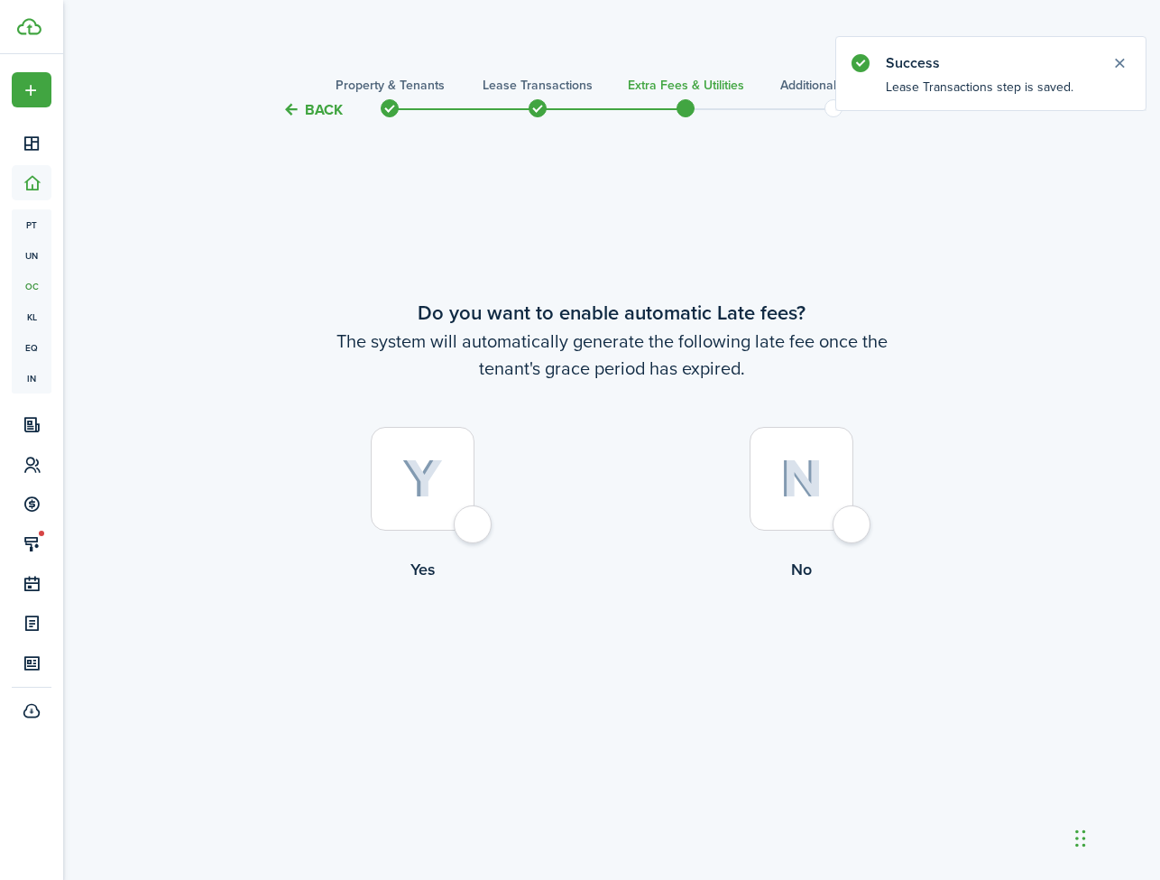
click at [467, 524] on div at bounding box center [423, 479] width 104 height 104
radio input "true"
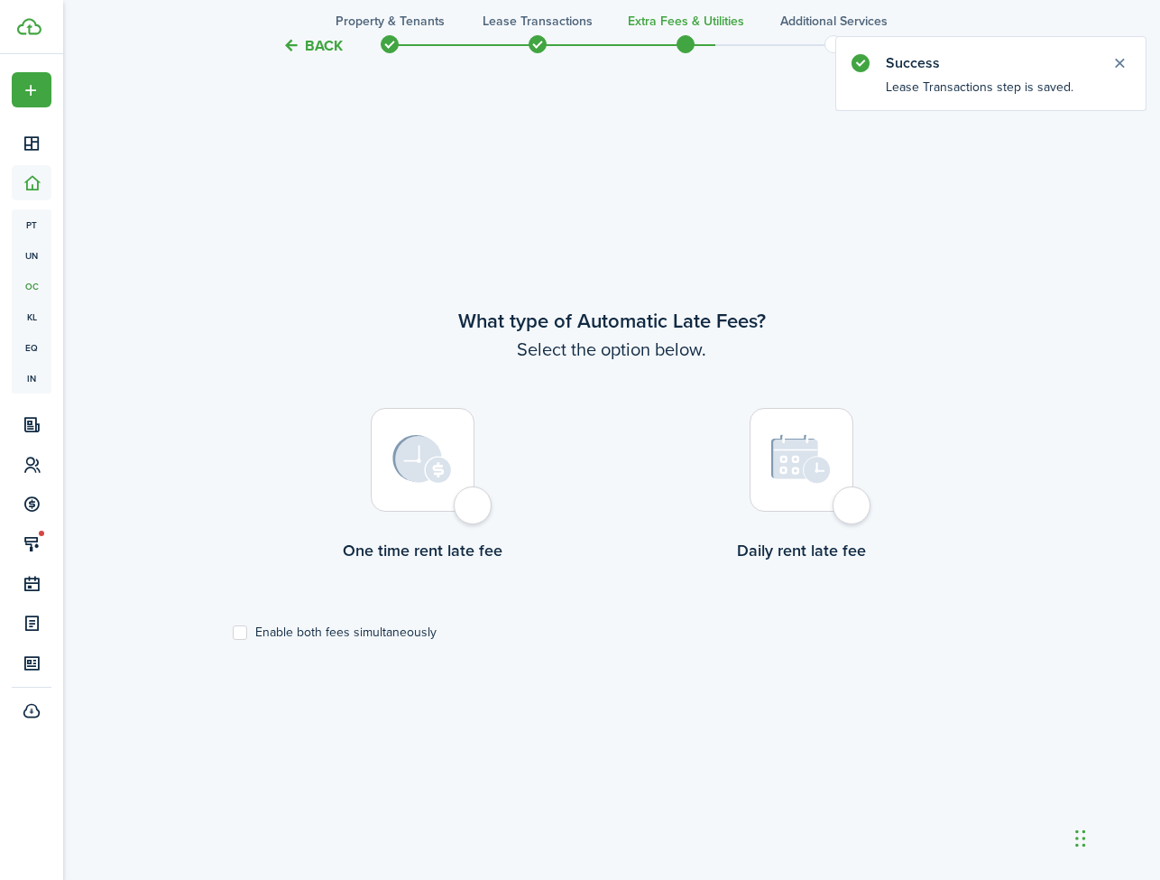
scroll to position [759, 0]
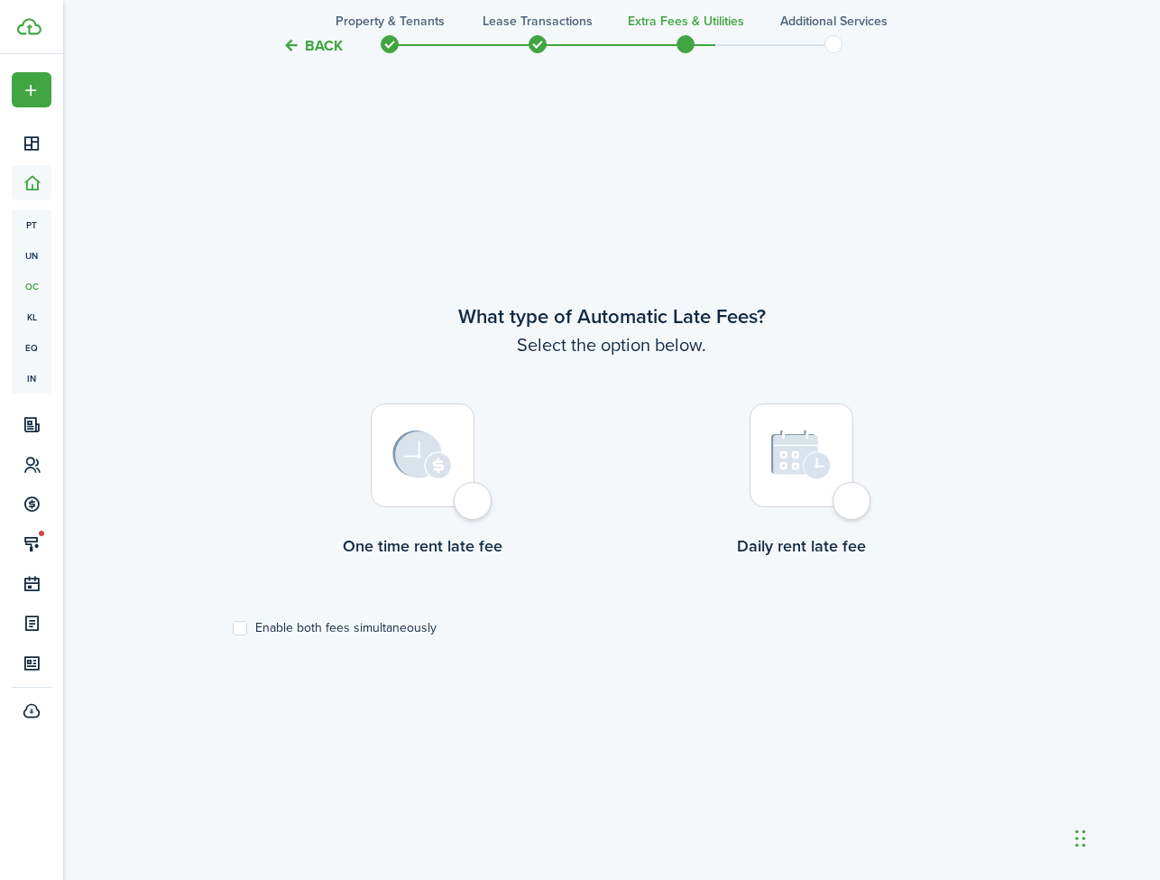
click at [474, 507] on div at bounding box center [423, 455] width 104 height 104
radio input "true"
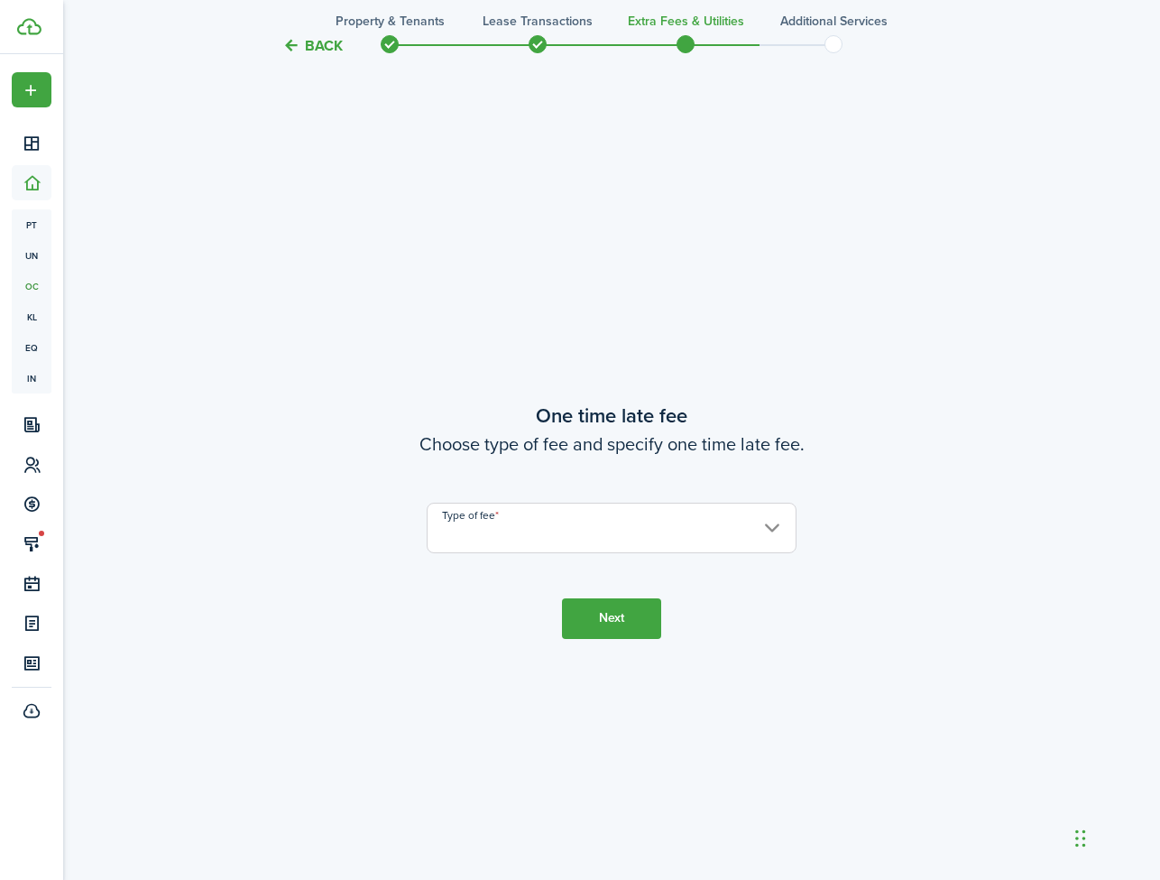
scroll to position [1638, 0]
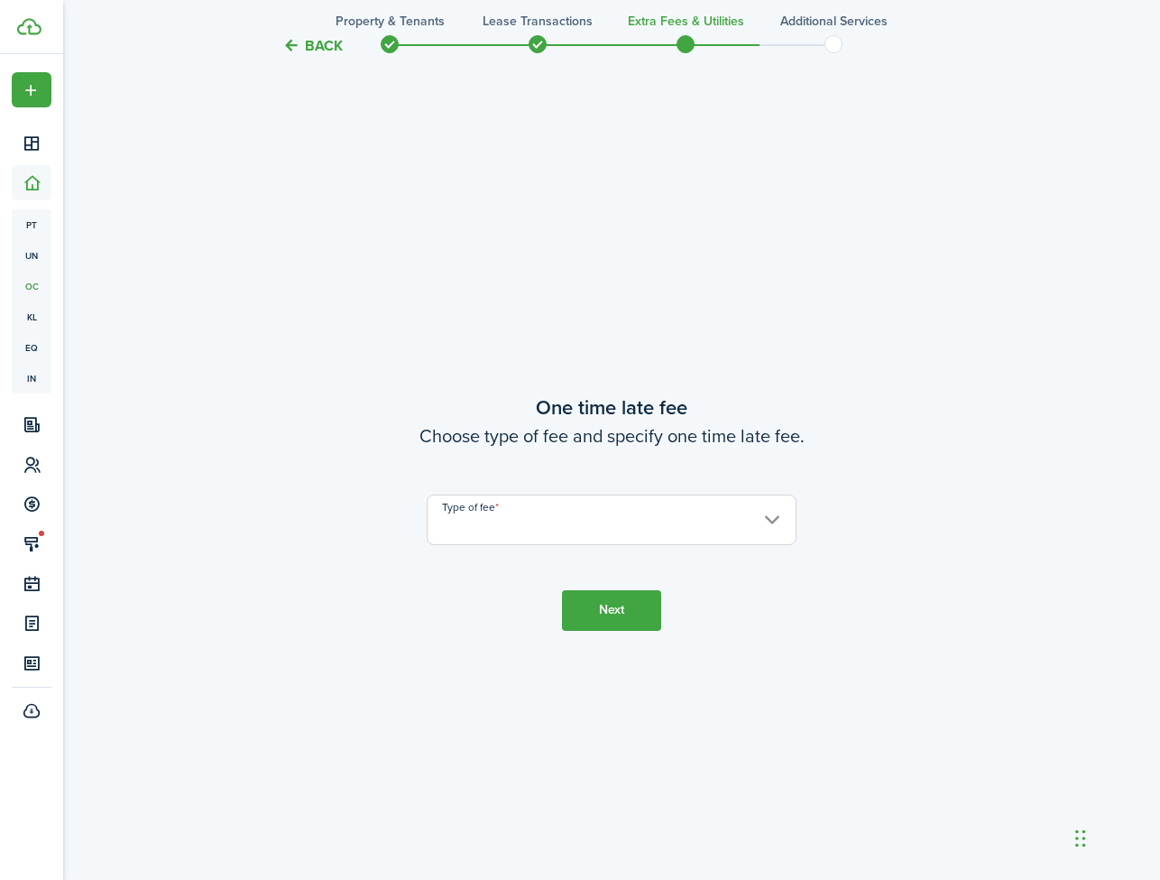
click at [480, 514] on input "Type of fee" at bounding box center [612, 519] width 370 height 51
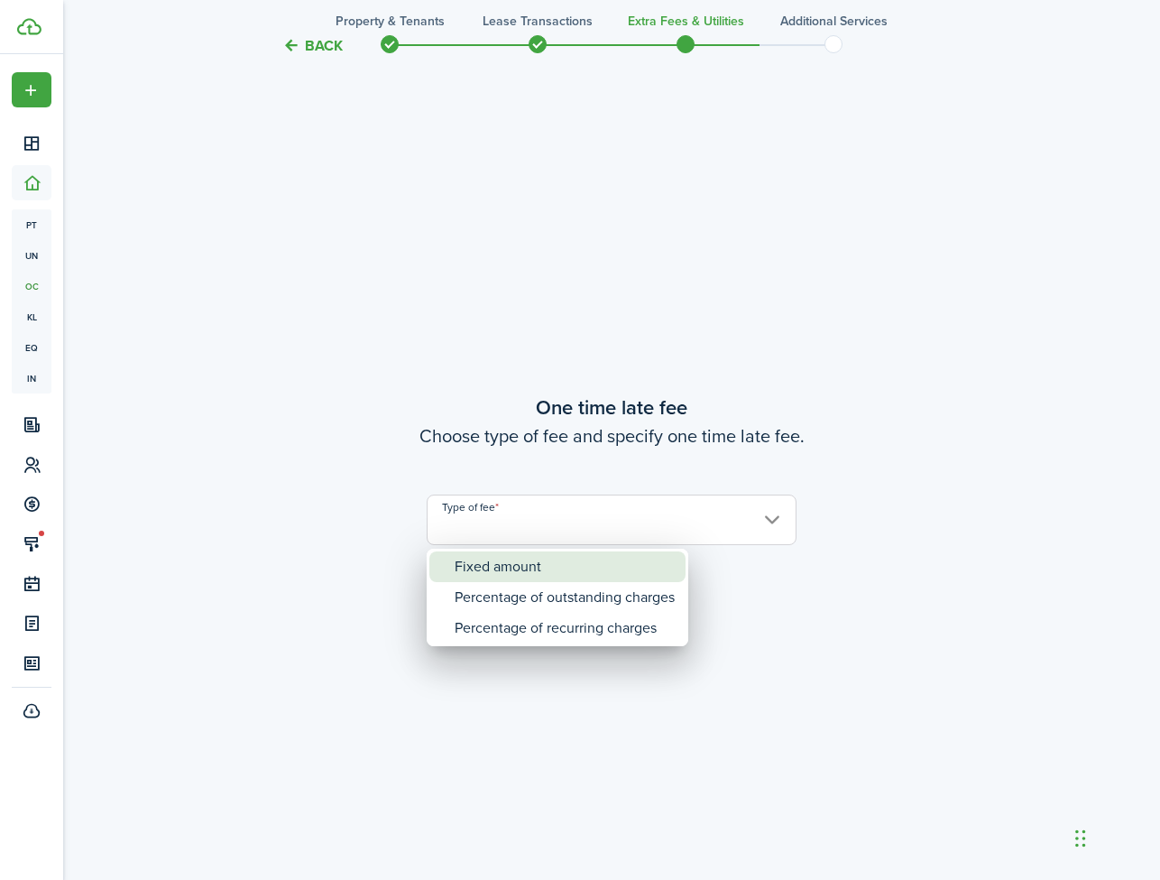
click at [480, 566] on div "Fixed amount" at bounding box center [565, 566] width 220 height 31
type input "Fixed amount"
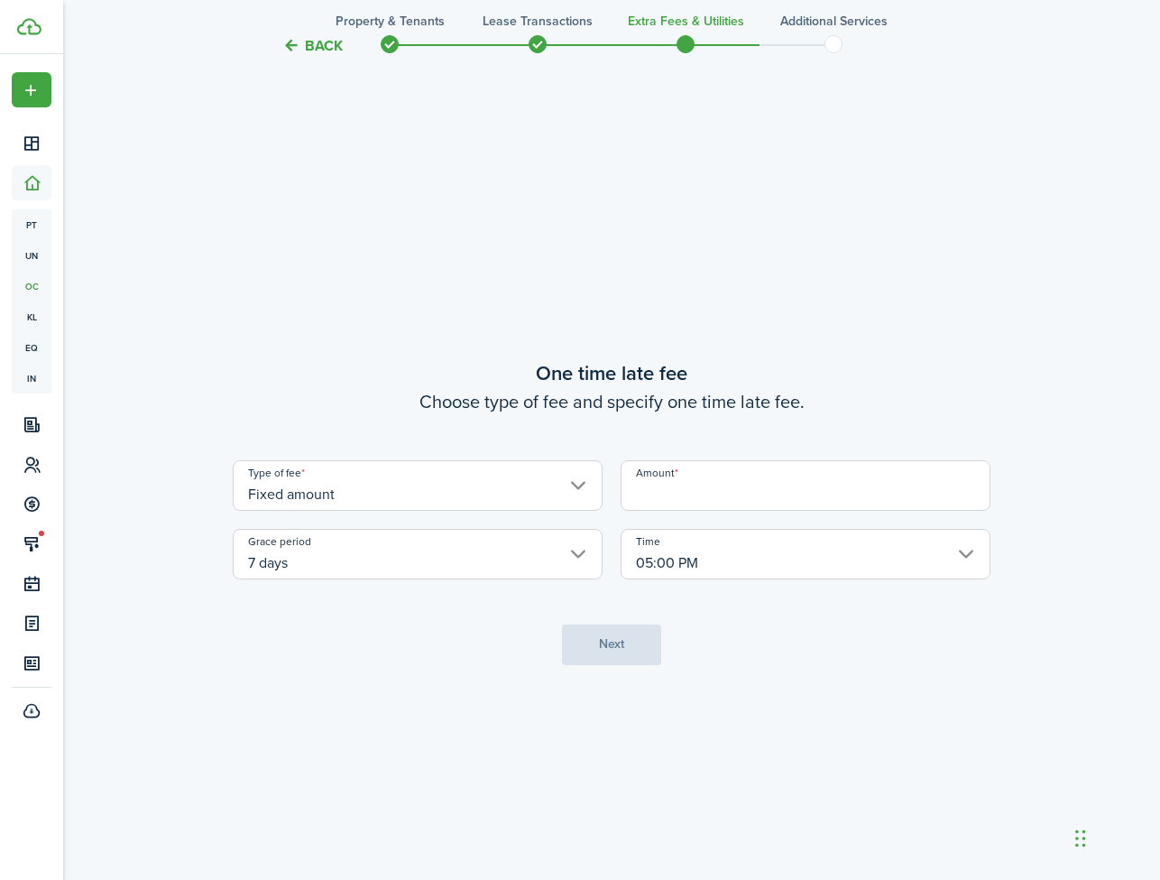
click at [683, 484] on input "Amount" at bounding box center [806, 485] width 370 height 51
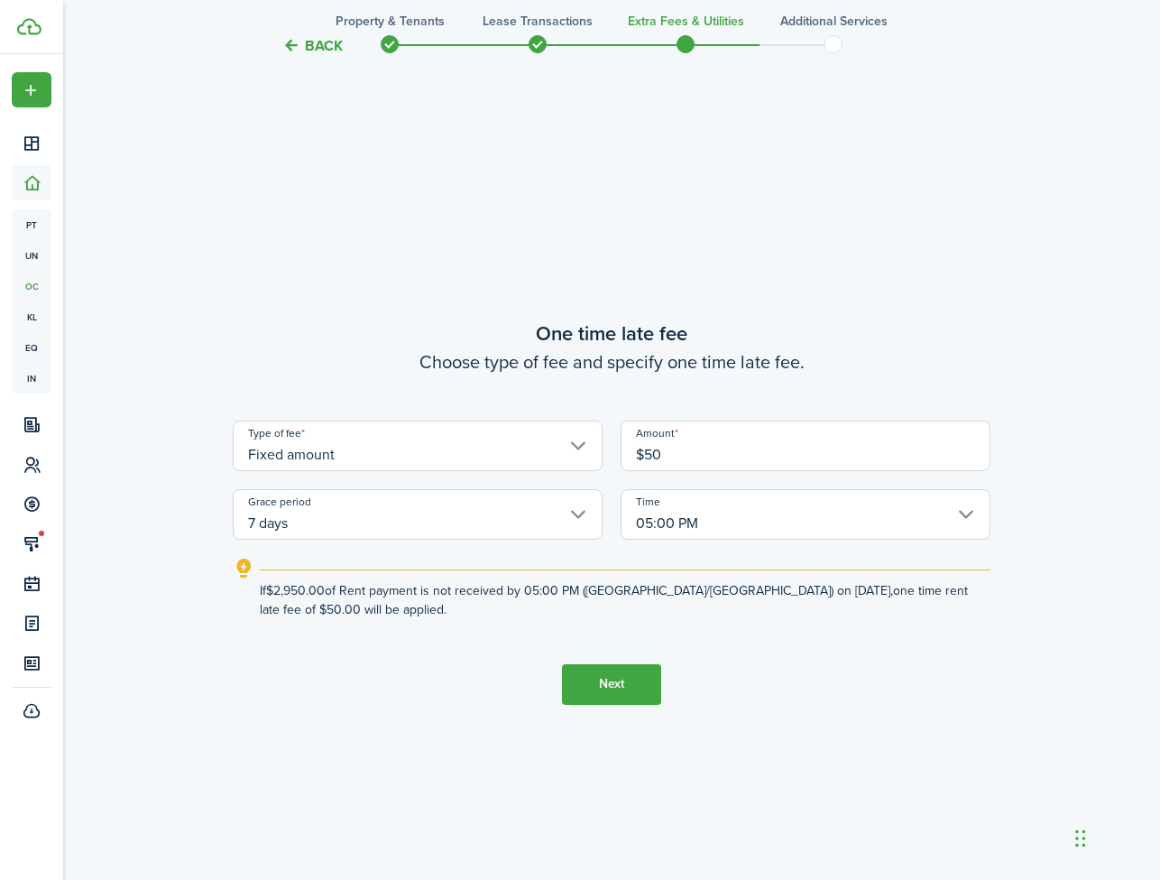
type input "$50.00"
click at [623, 686] on button "Next" at bounding box center [611, 684] width 99 height 41
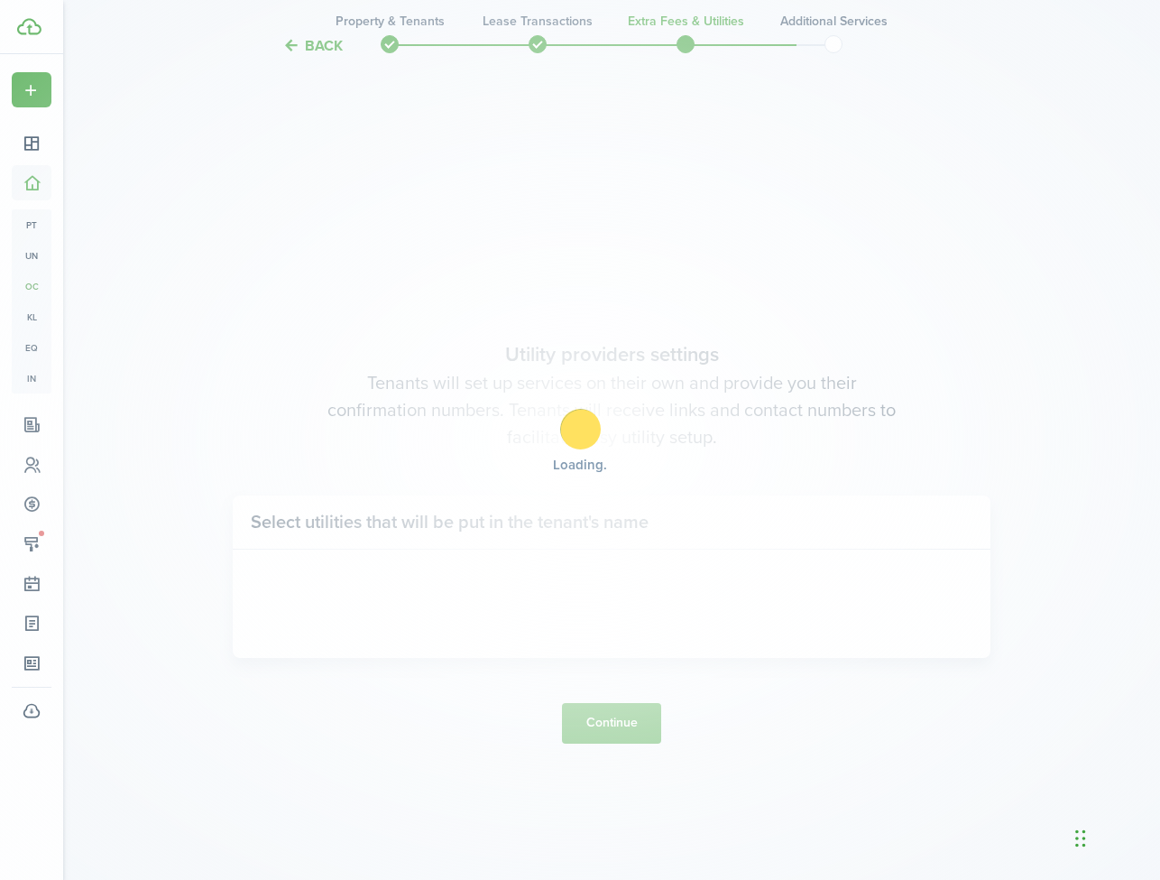
scroll to position [2518, 0]
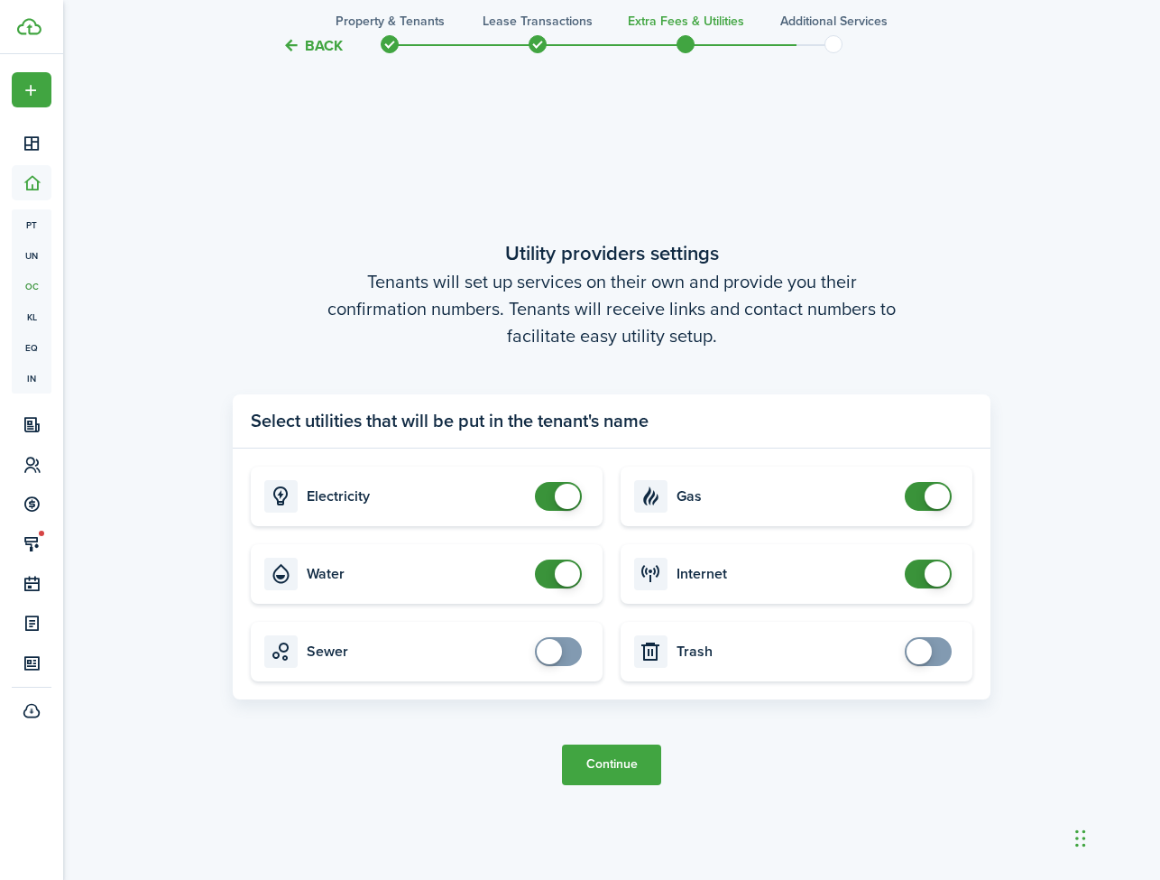
checkbox input "false"
click at [549, 488] on span at bounding box center [558, 496] width 18 height 29
checkbox input "false"
click at [550, 580] on span at bounding box center [558, 573] width 18 height 29
checkbox input "false"
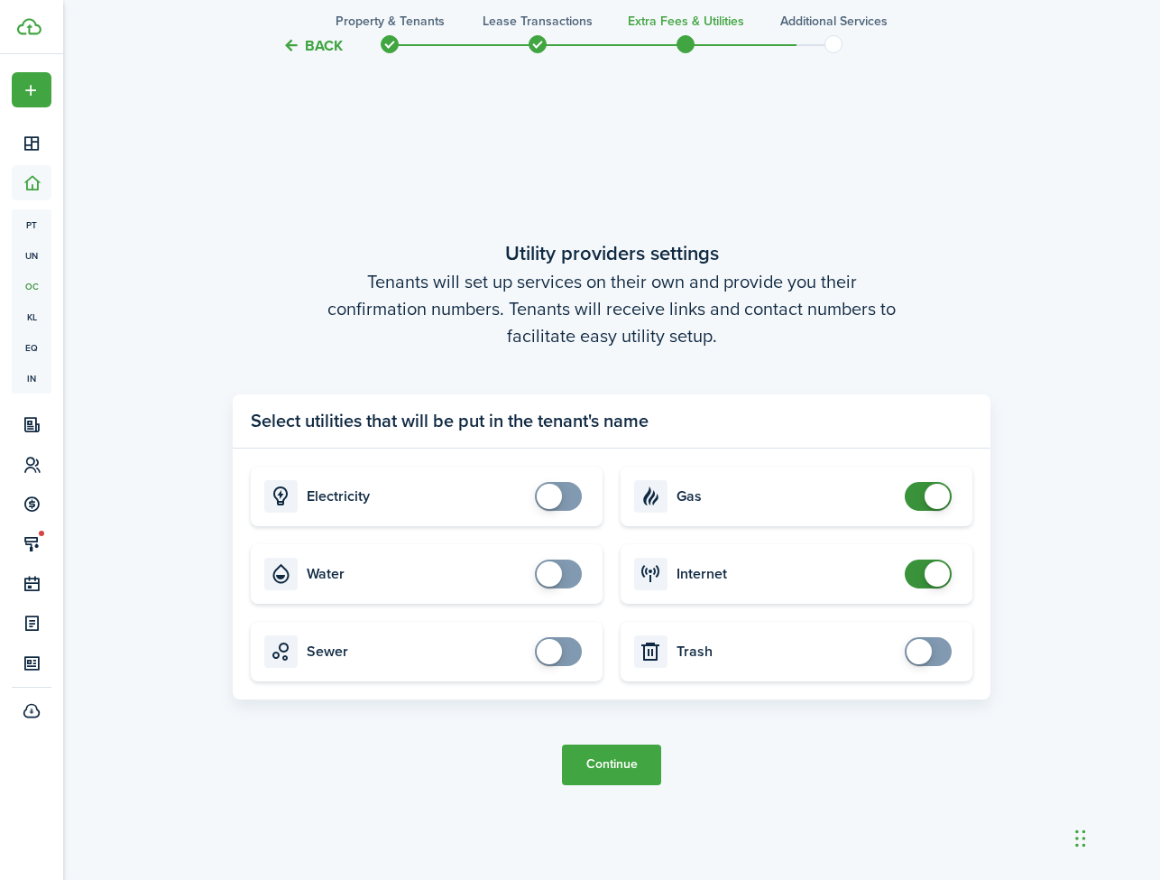
click at [919, 495] on span at bounding box center [928, 496] width 18 height 29
checkbox input "false"
click at [919, 569] on span at bounding box center [928, 573] width 18 height 29
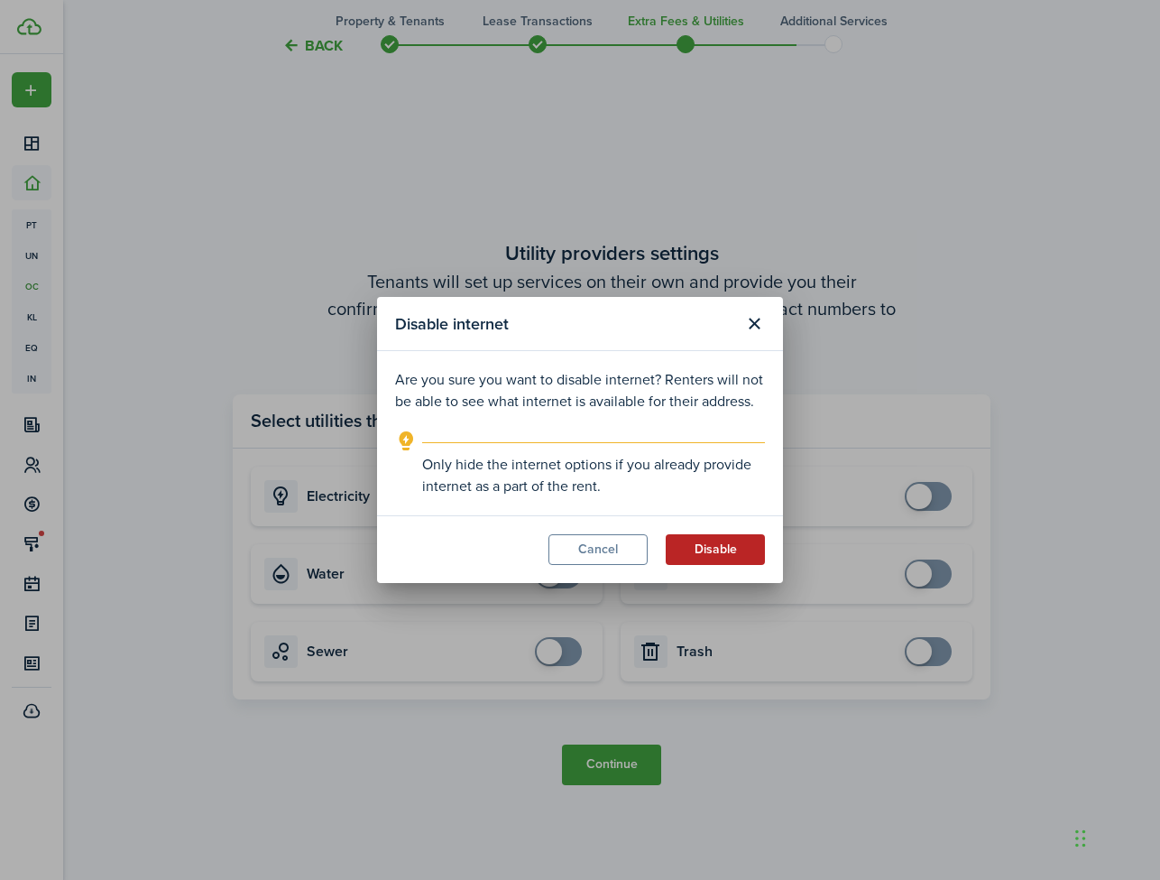
click at [710, 559] on button "Disable" at bounding box center [715, 549] width 99 height 31
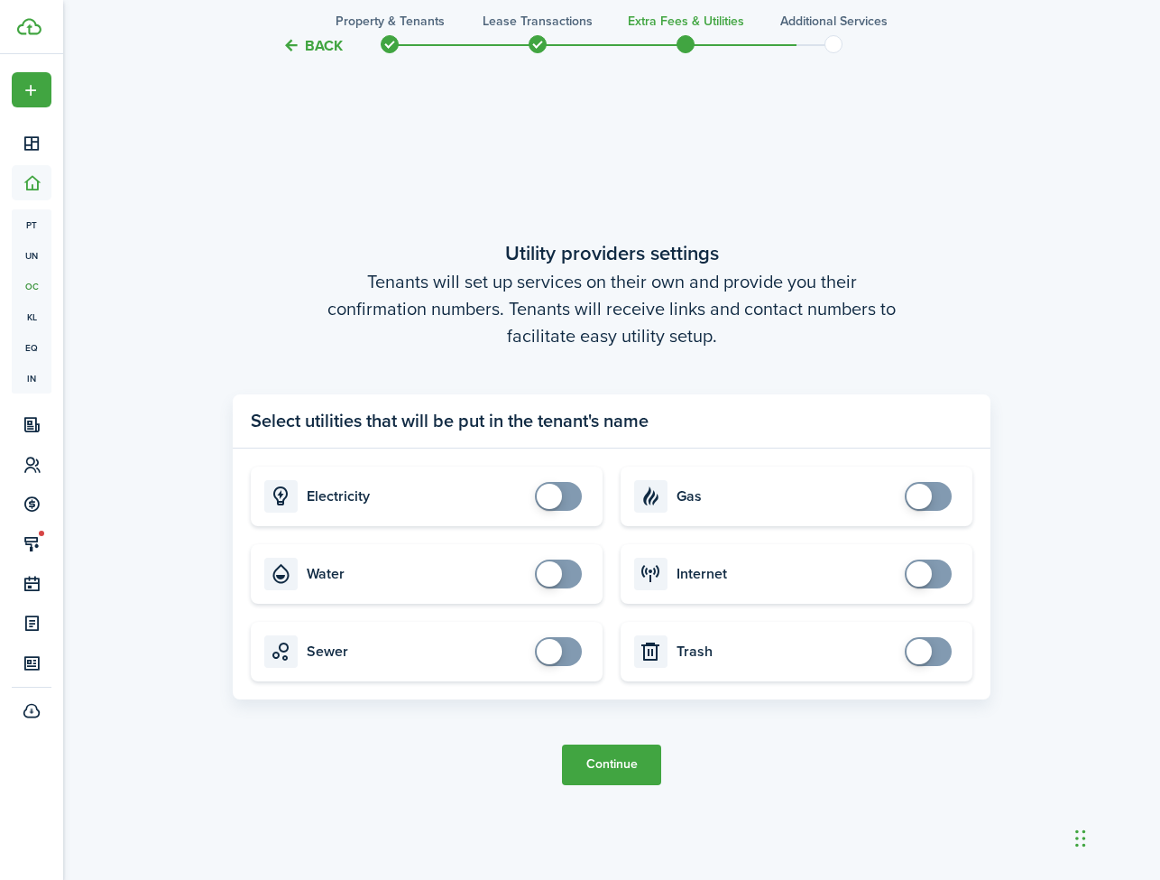
click at [619, 751] on button "Continue" at bounding box center [611, 764] width 99 height 41
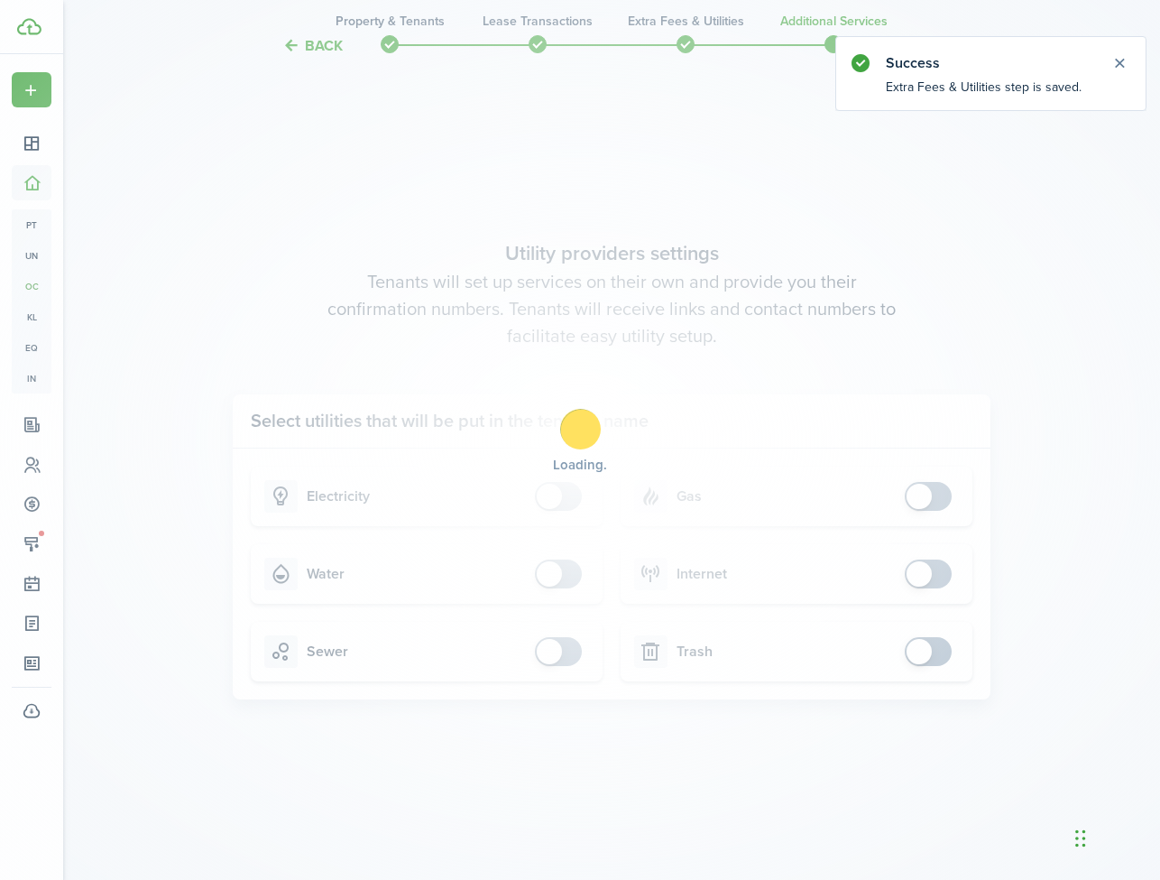
scroll to position [0, 0]
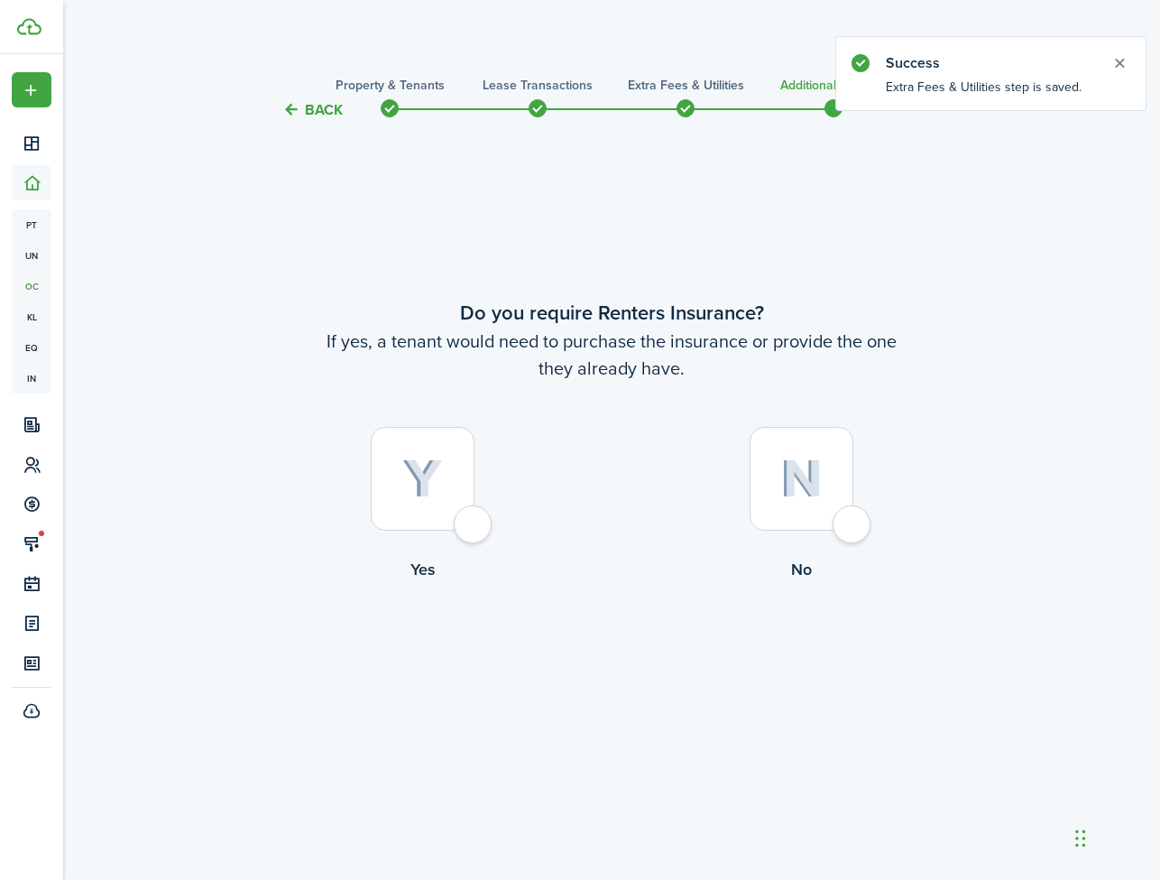
click at [853, 525] on div at bounding box center [802, 479] width 104 height 104
radio input "true"
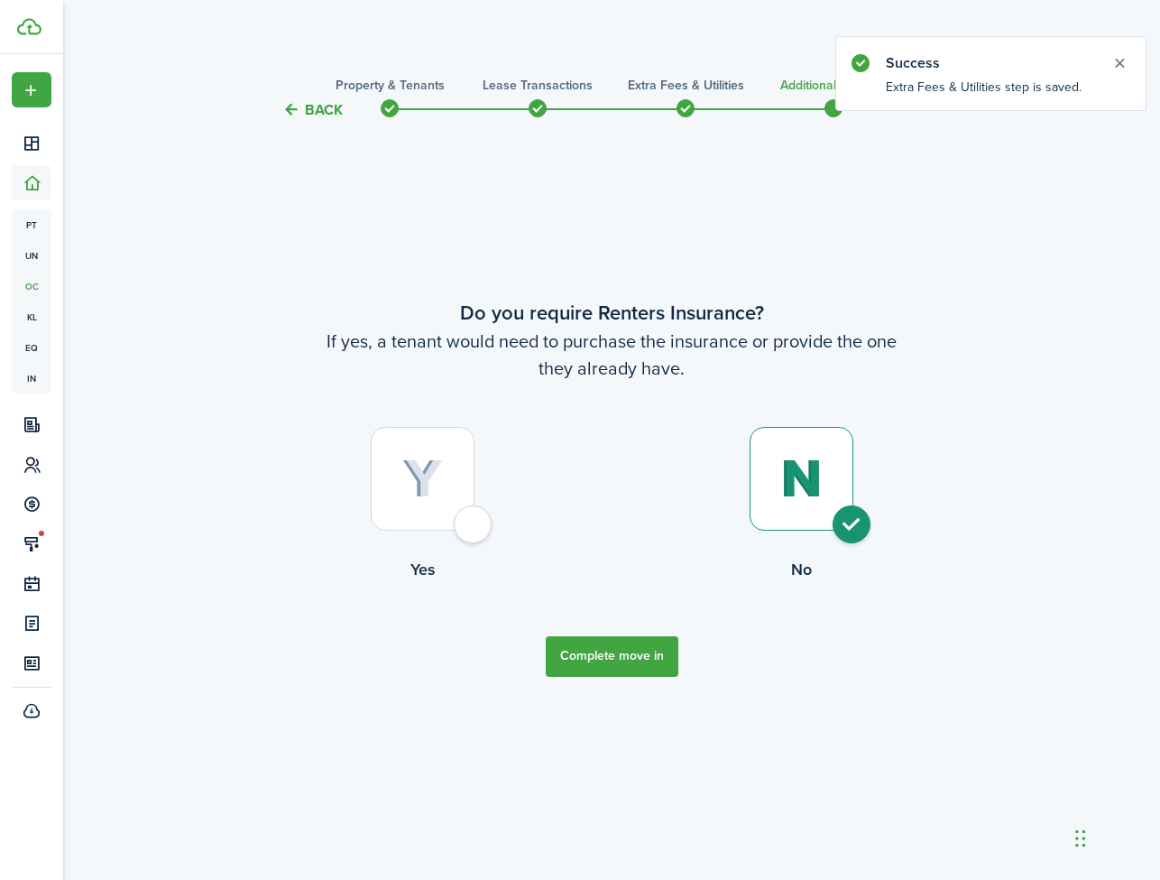
click at [592, 672] on button "Complete move in" at bounding box center [612, 656] width 133 height 41
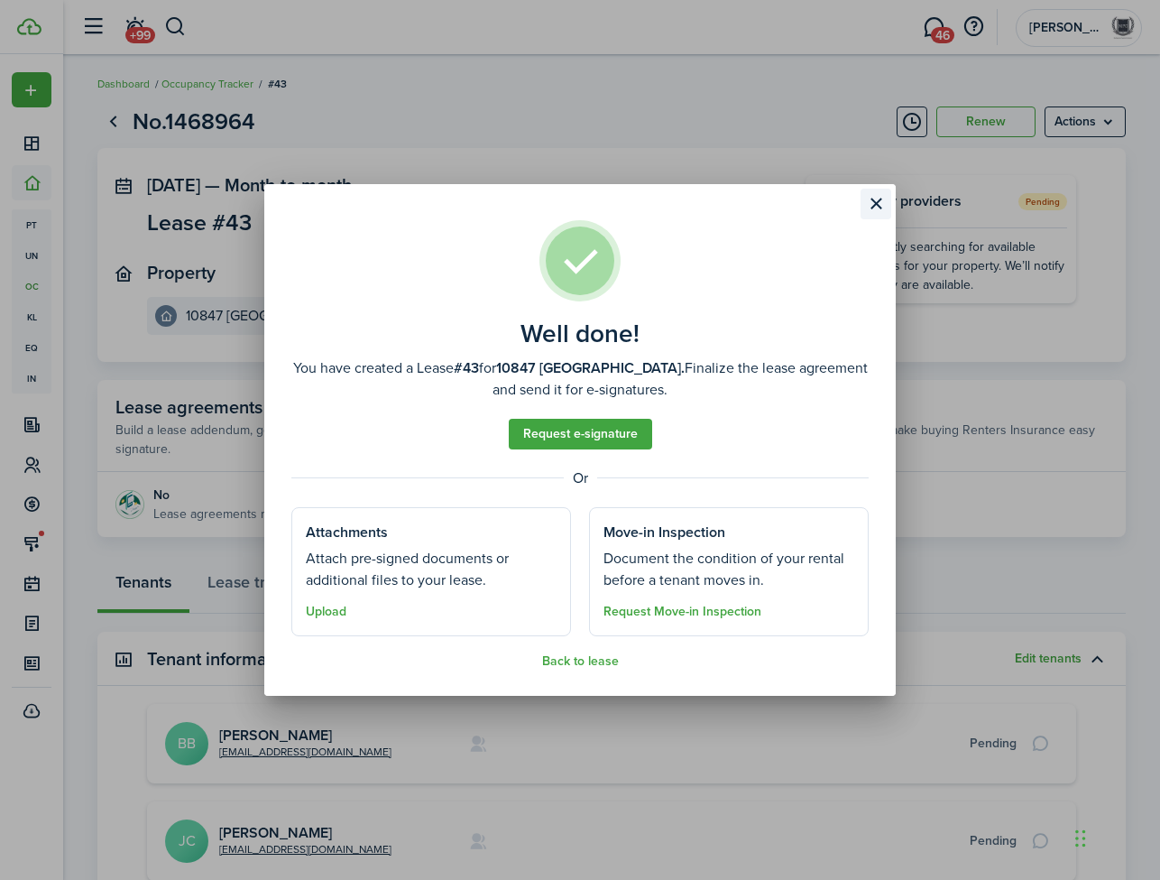
click at [880, 202] on button "Close modal" at bounding box center [876, 204] width 31 height 31
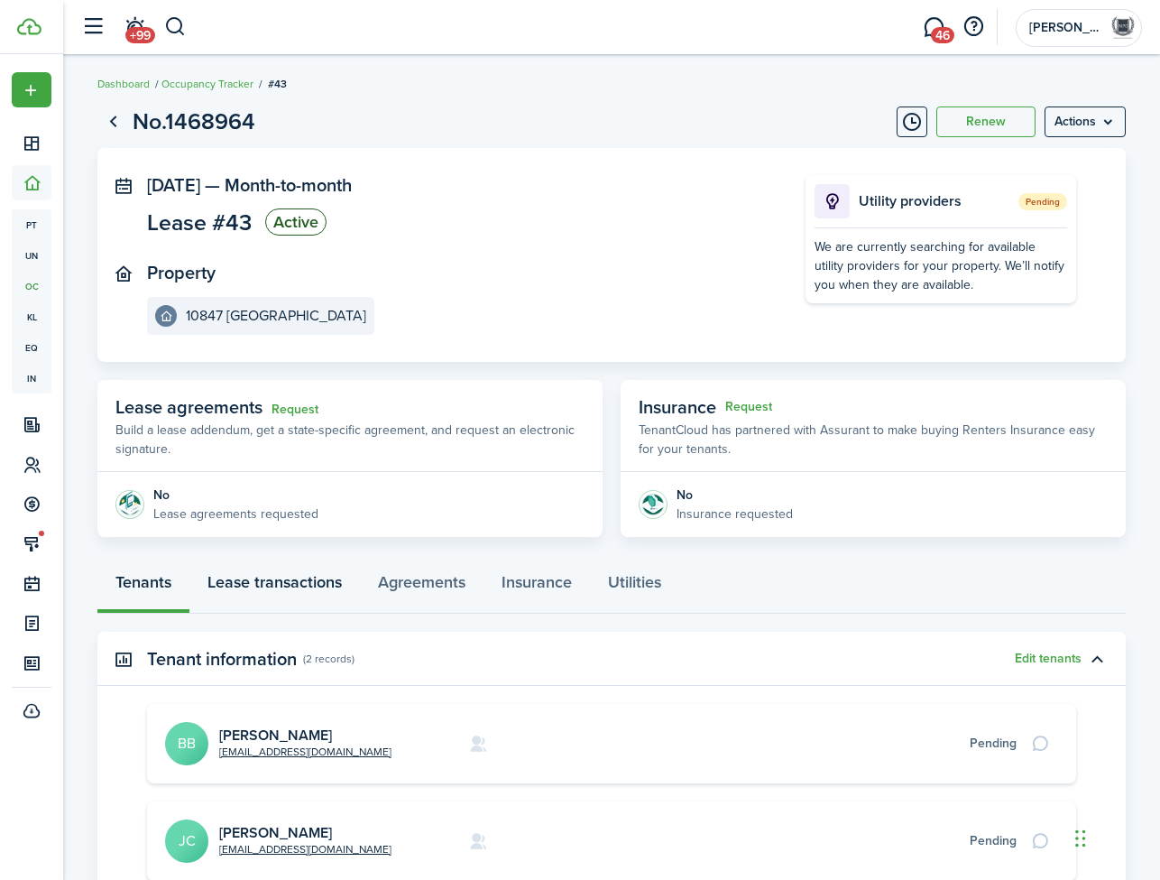
click at [246, 585] on link "Lease transactions" at bounding box center [274, 586] width 170 height 54
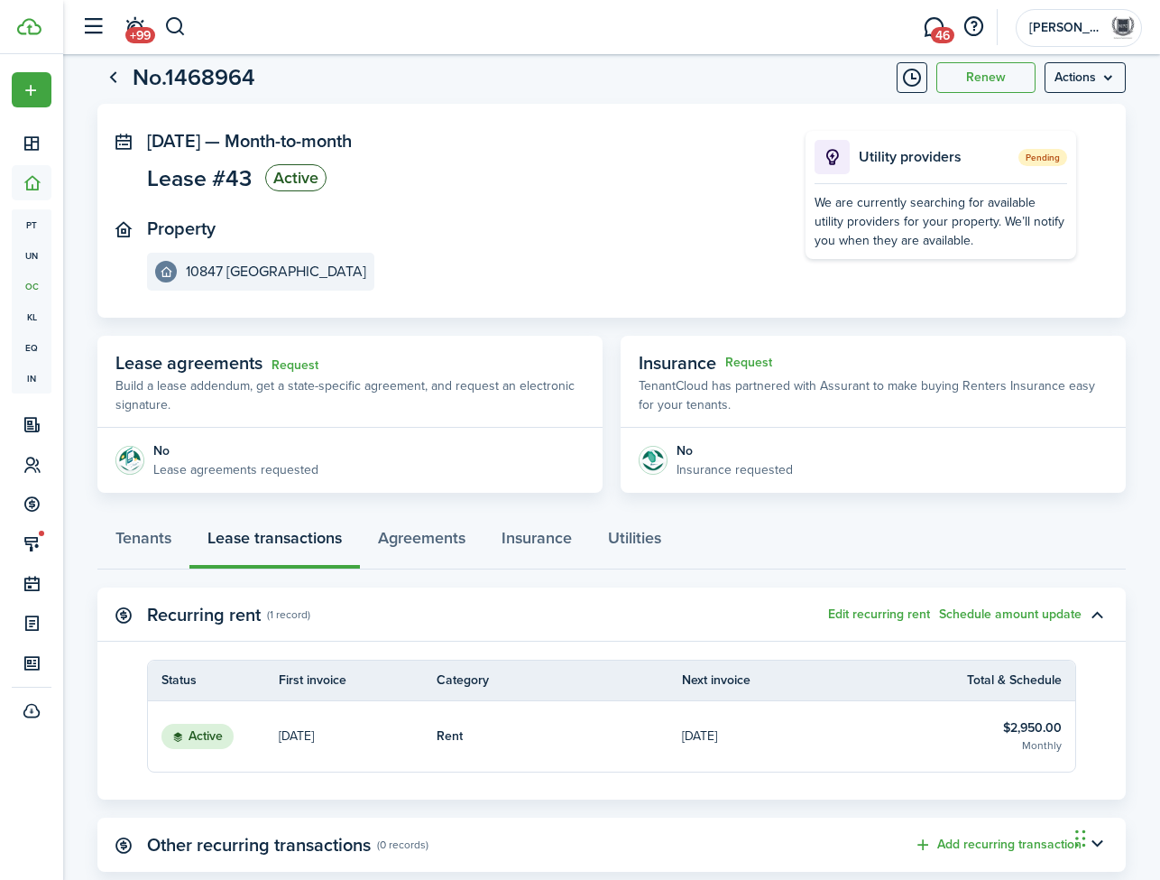
scroll to position [50, 0]
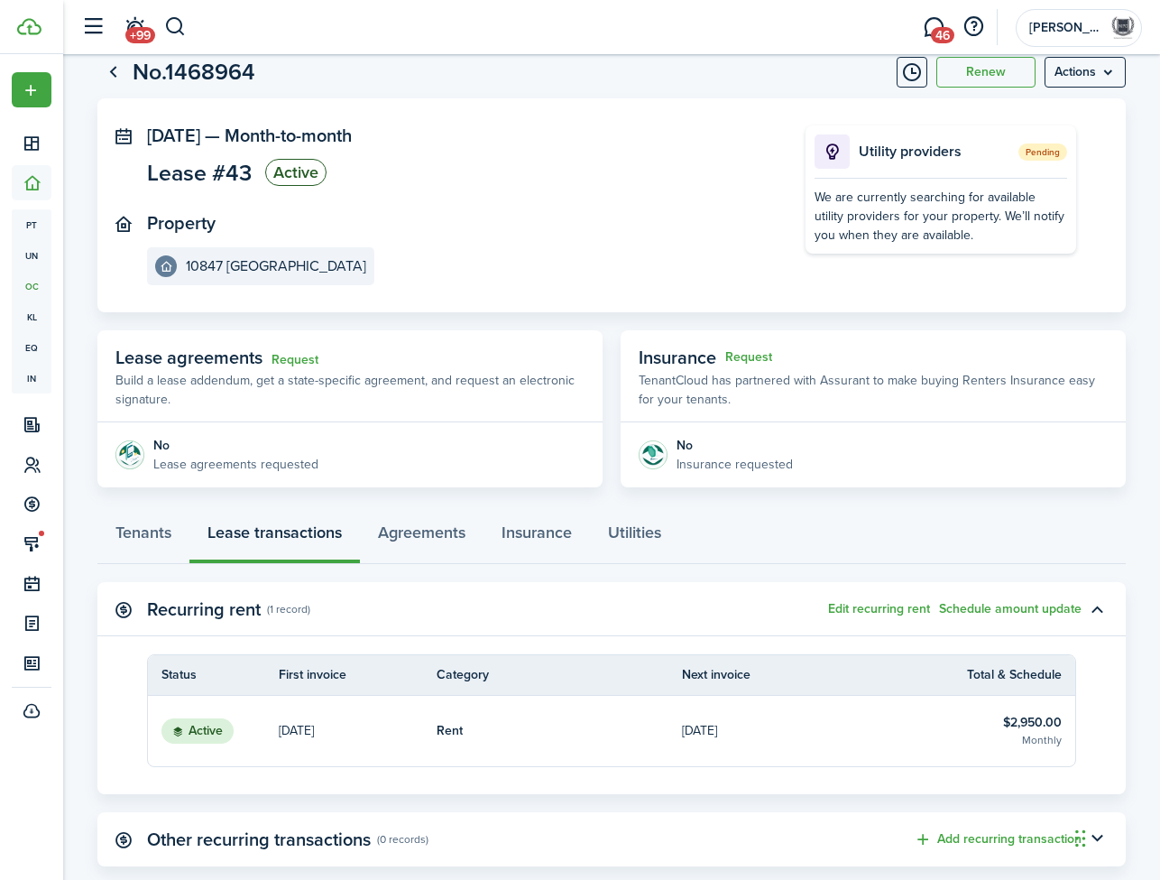
click at [308, 731] on p "[DATE]" at bounding box center [296, 730] width 35 height 19
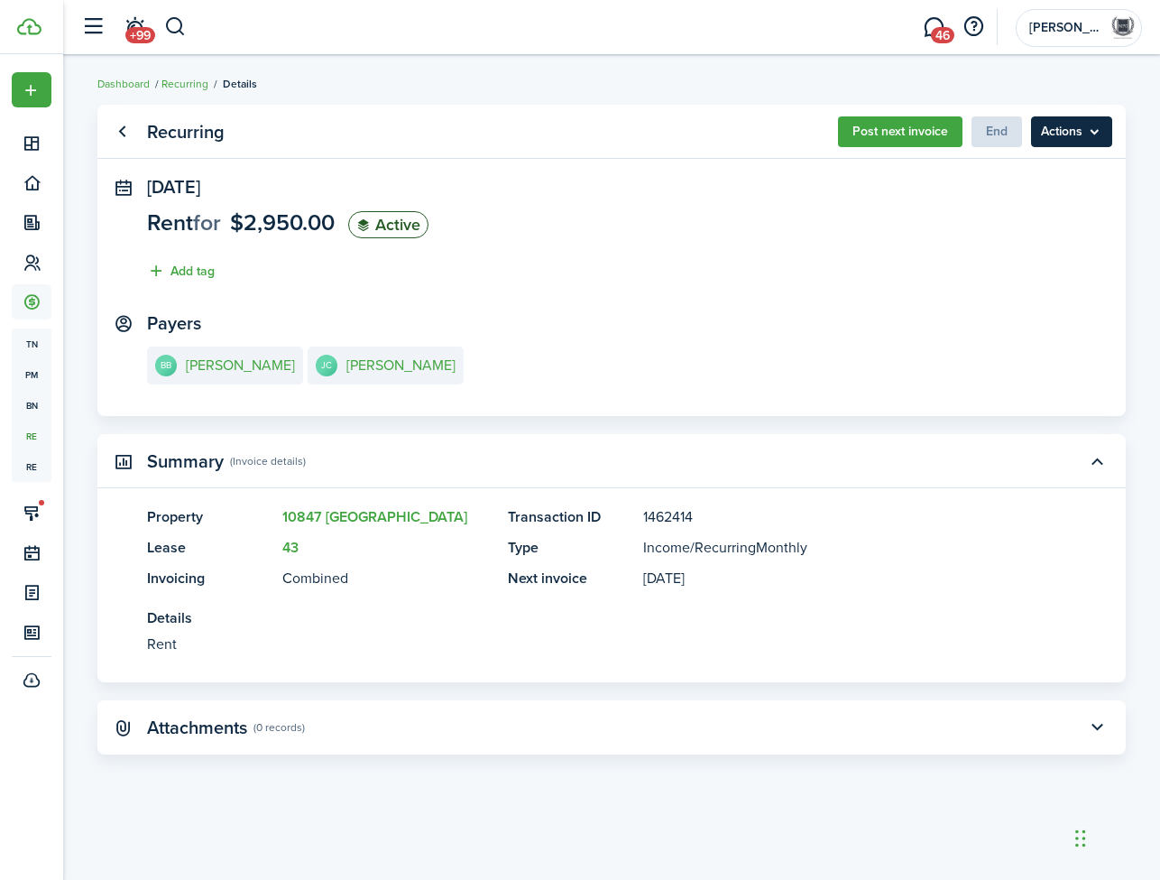
click at [1088, 134] on menu-btn "Actions" at bounding box center [1071, 131] width 81 height 31
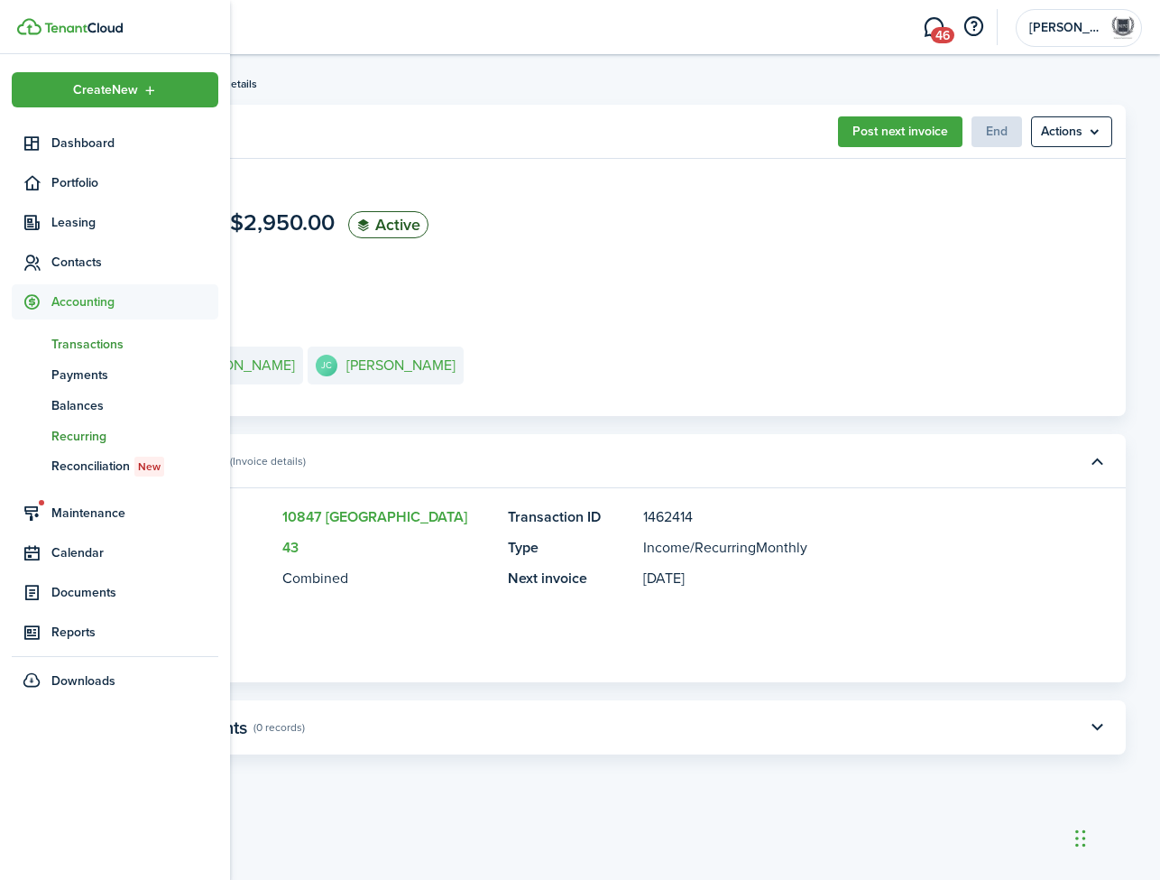
click at [87, 345] on span "Transactions" at bounding box center [134, 344] width 167 height 19
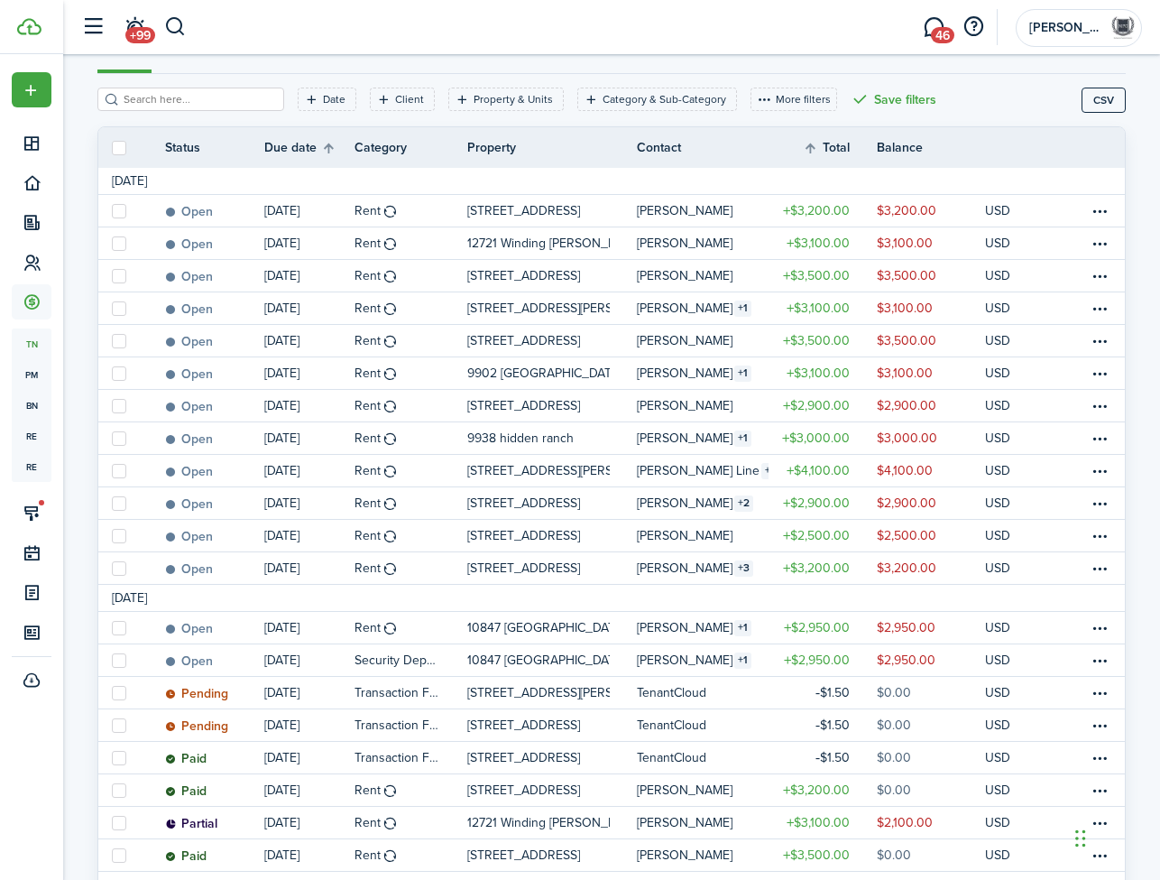
scroll to position [204, 0]
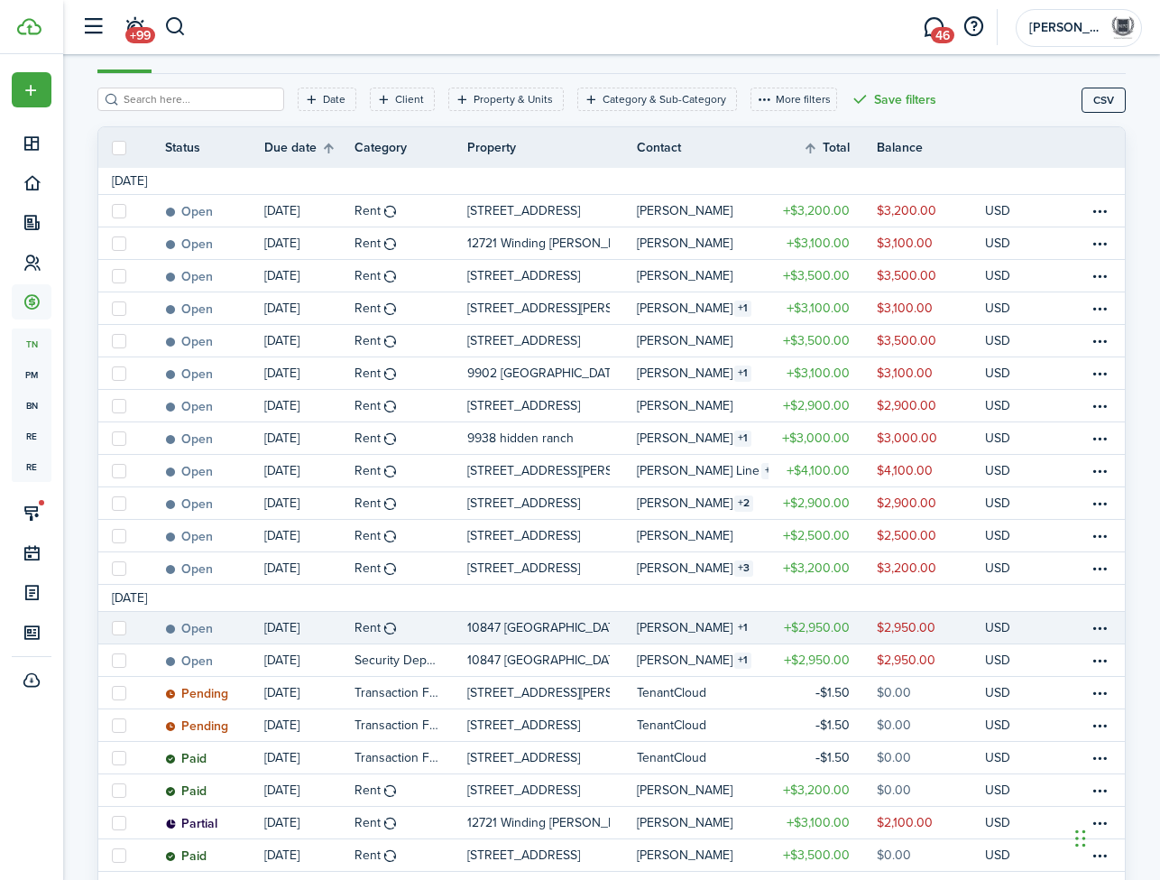
click at [467, 633] on p "10847 [GEOGRAPHIC_DATA]" at bounding box center [538, 627] width 143 height 19
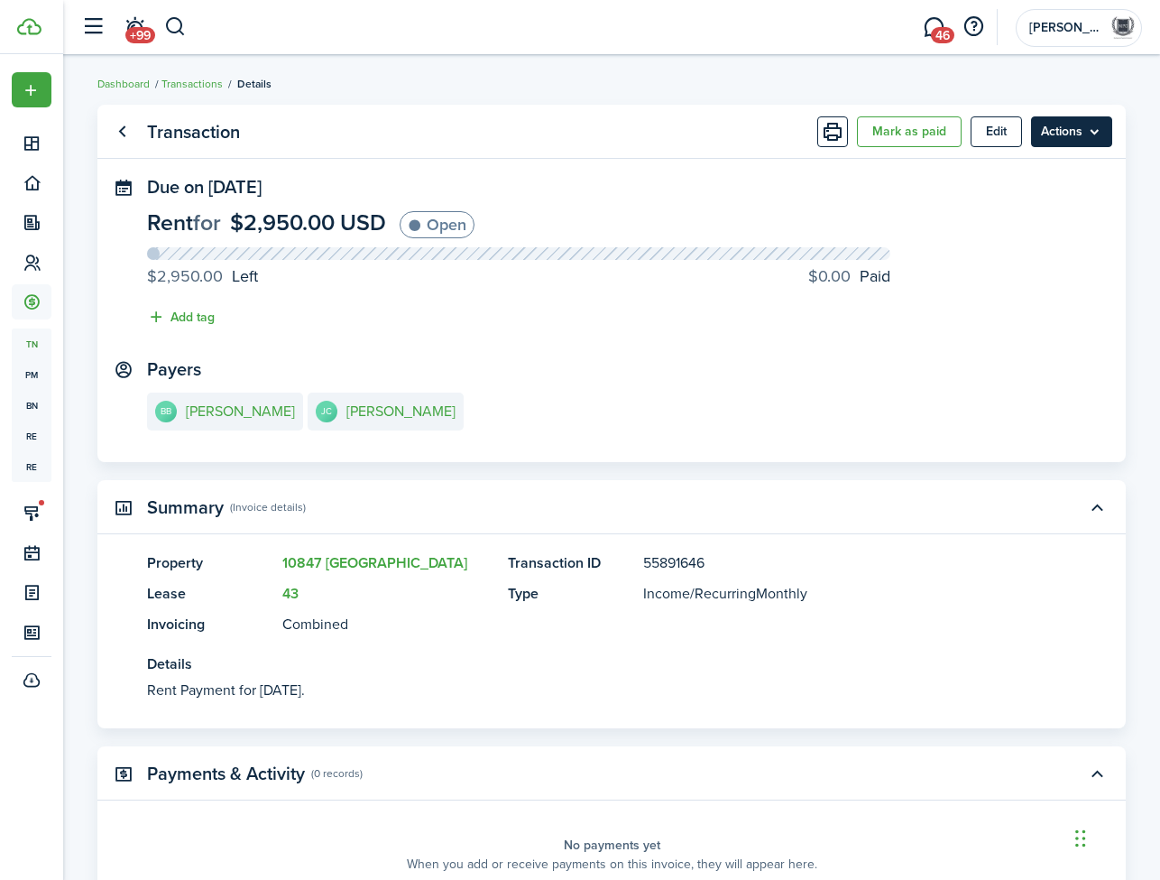
click at [1082, 136] on menu-btn "Actions" at bounding box center [1071, 131] width 81 height 31
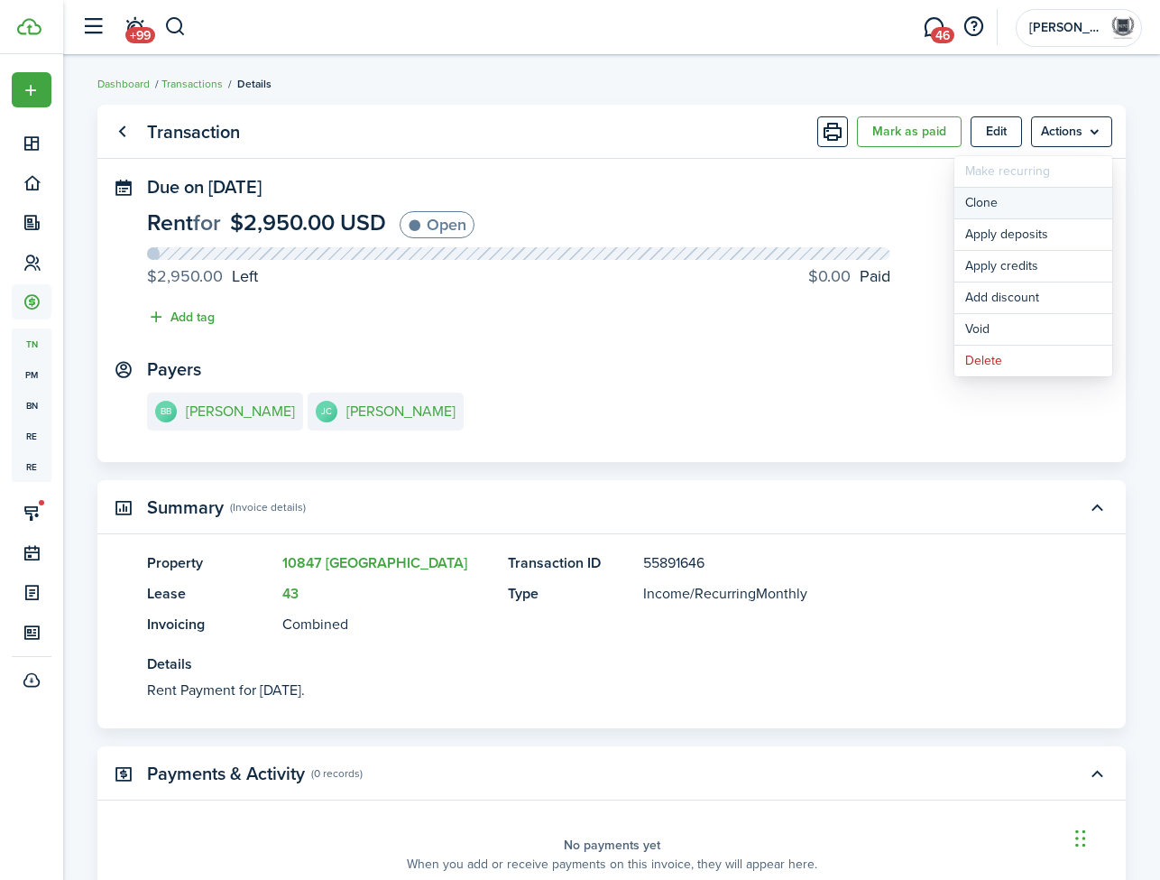
click at [1043, 213] on link "Clone" at bounding box center [1033, 203] width 158 height 31
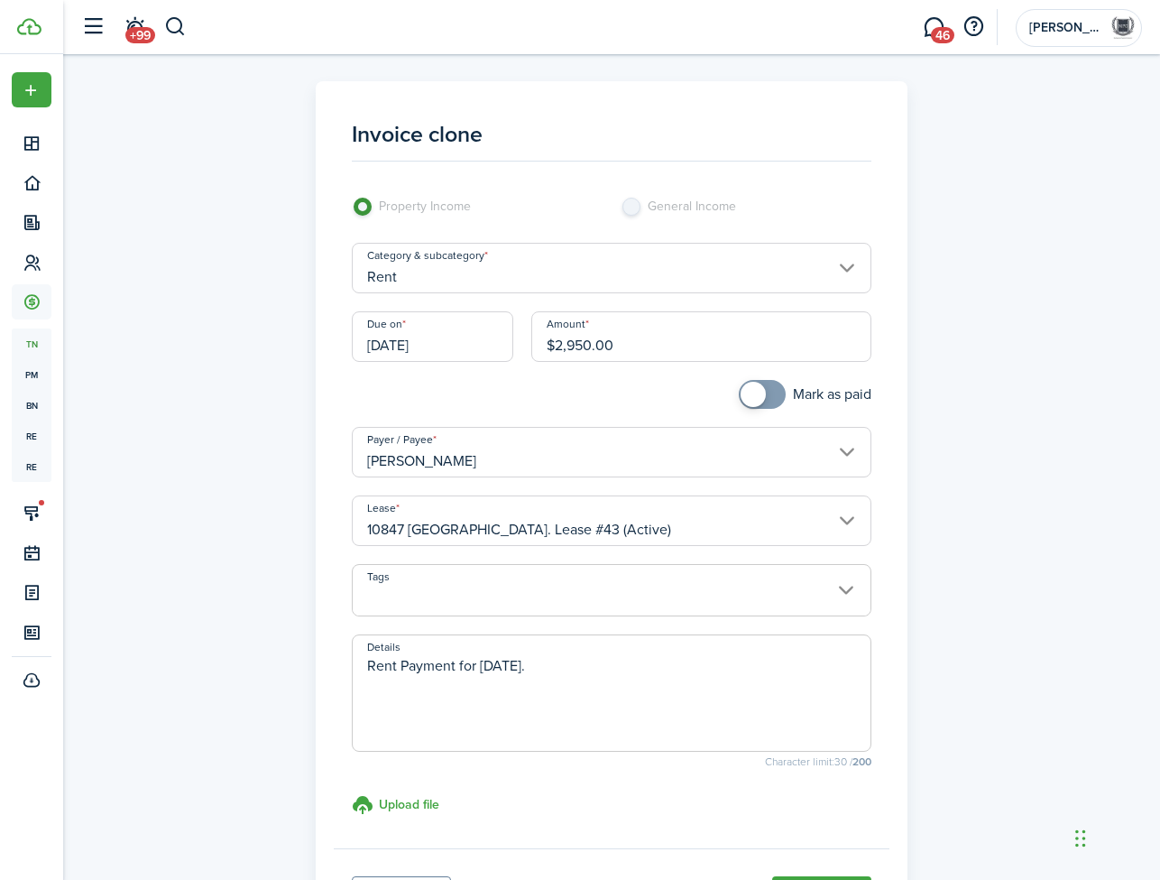
drag, startPoint x: 585, startPoint y: 666, endPoint x: 338, endPoint y: 671, distance: 246.3
click at [338, 671] on panel-main-body "Invoice clone Property Income General Income Category & subcategory Rent Due on…" at bounding box center [612, 473] width 557 height 749
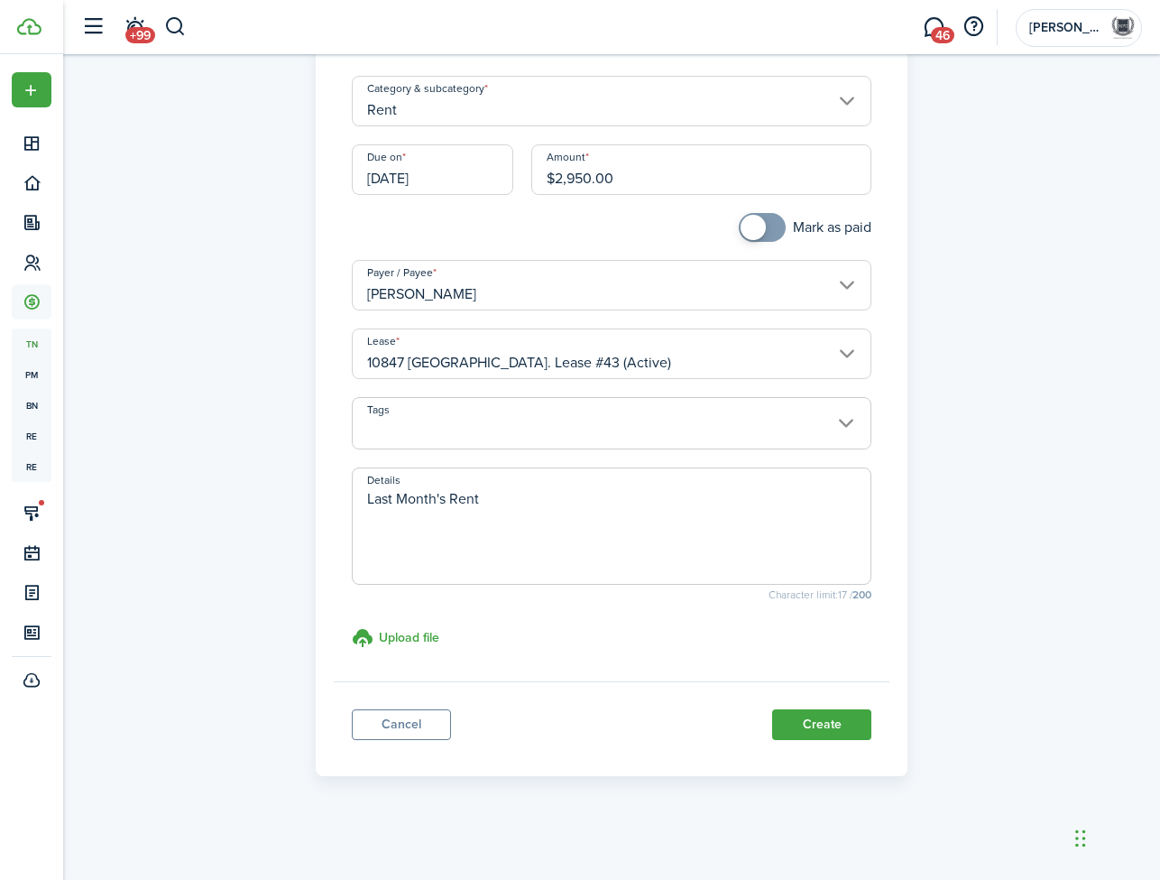
scroll to position [166, 0]
type textarea "Last Month's Rent"
click at [814, 726] on button "Create" at bounding box center [821, 725] width 99 height 31
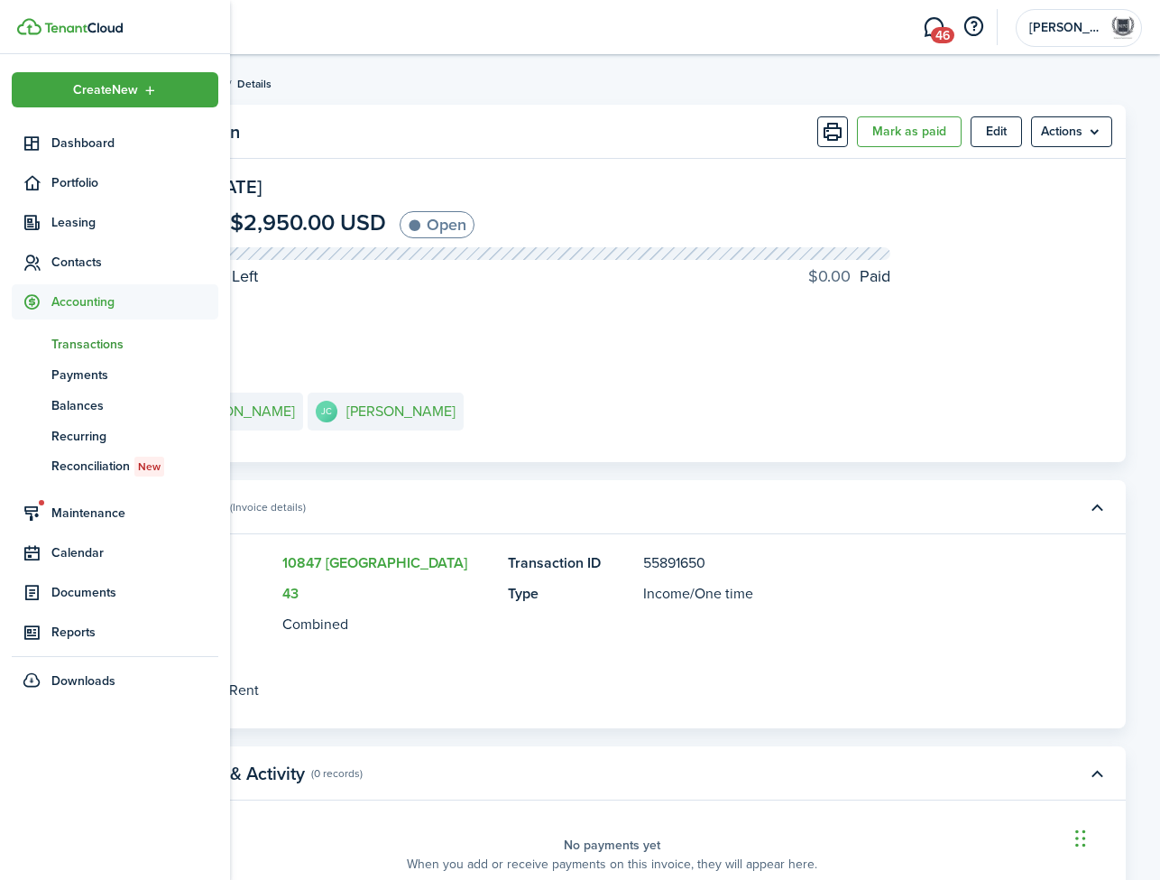
click at [75, 341] on span "Transactions" at bounding box center [134, 344] width 167 height 19
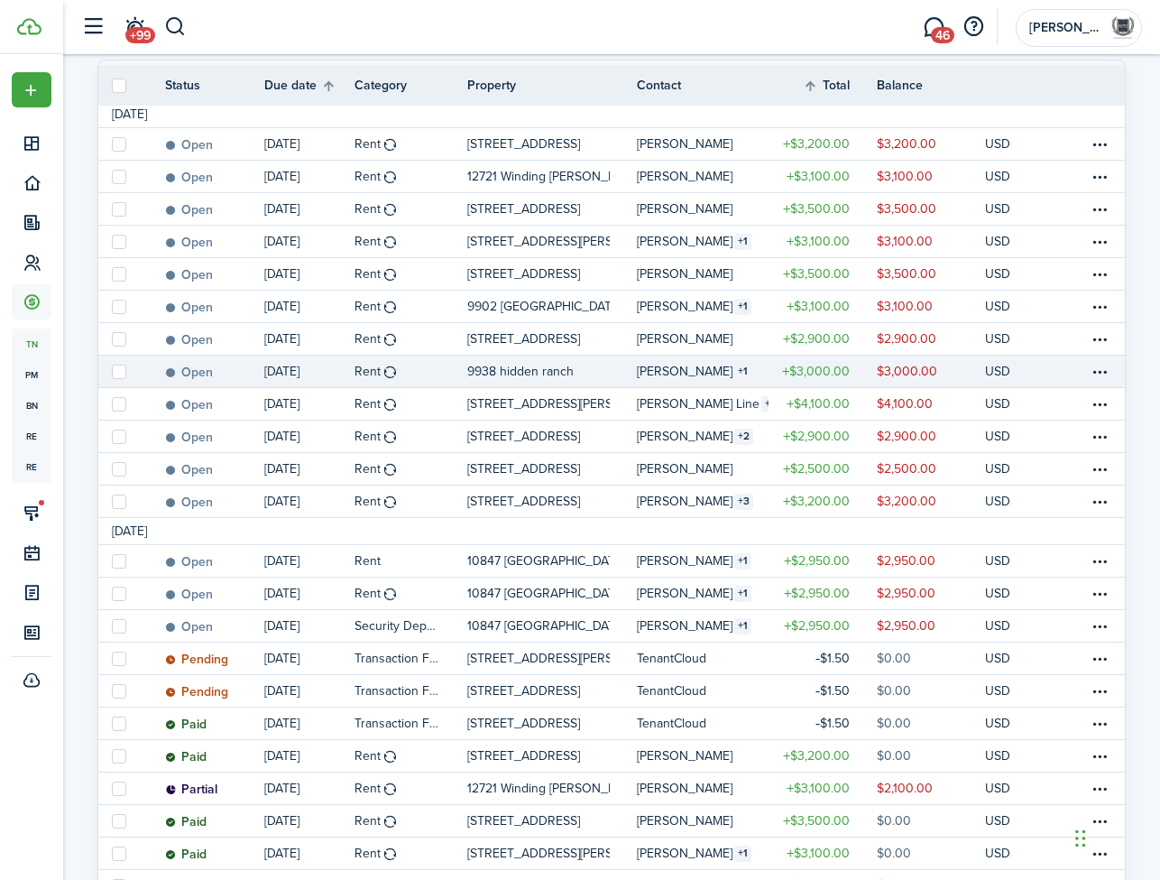
scroll to position [292, 0]
